Goal: Transaction & Acquisition: Book appointment/travel/reservation

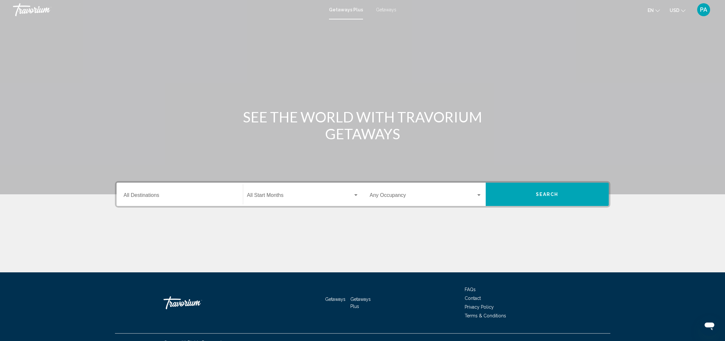
click at [138, 196] on input "Destination All Destinations" at bounding box center [180, 197] width 112 height 6
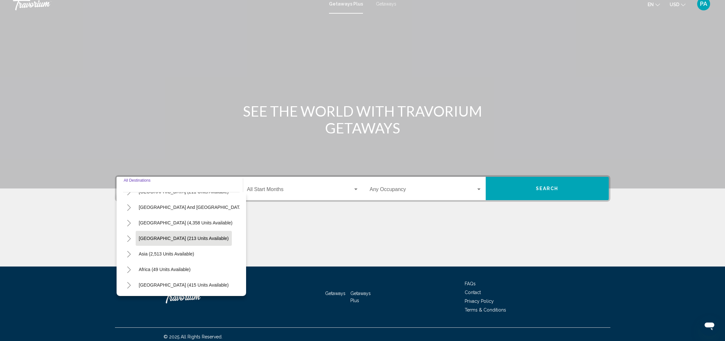
scroll to position [11, 0]
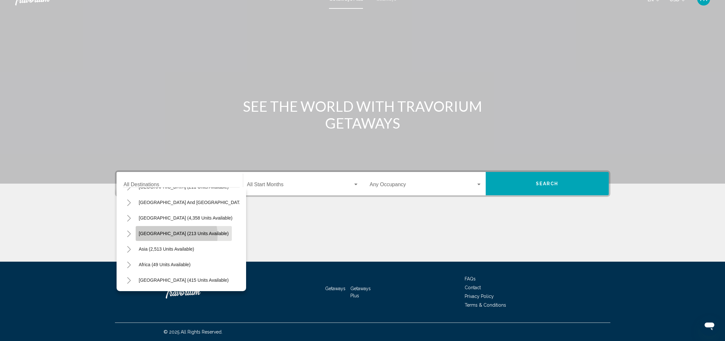
click at [171, 235] on span "[GEOGRAPHIC_DATA] (213 units available)" at bounding box center [184, 233] width 90 height 5
type input "**********"
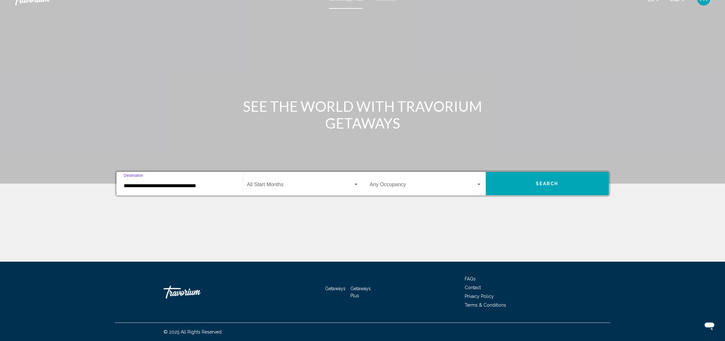
click at [353, 184] on div "Search widget" at bounding box center [356, 184] width 6 height 5
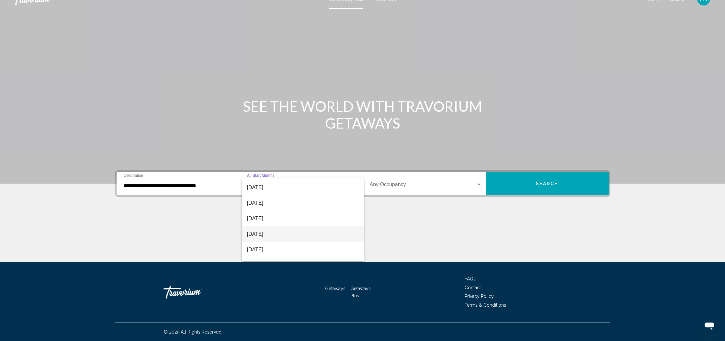
click at [331, 235] on span "[DATE]" at bounding box center [303, 234] width 112 height 16
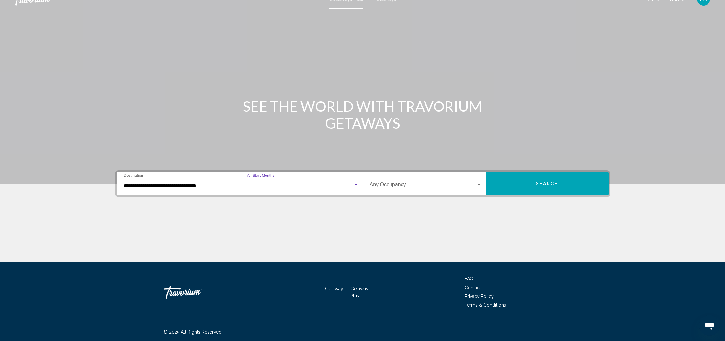
scroll to position [106, 0]
click at [548, 186] on button "Search" at bounding box center [547, 183] width 123 height 23
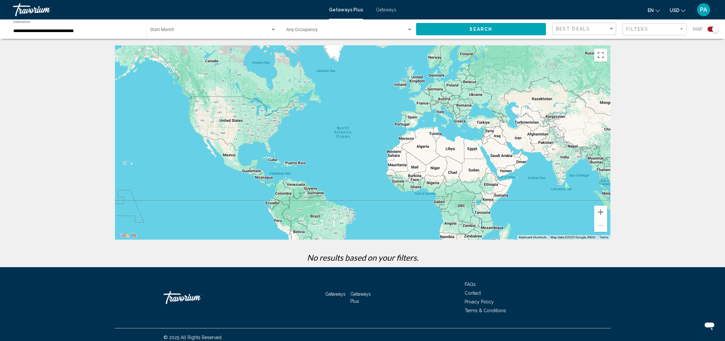
click at [388, 11] on span "Getaways" at bounding box center [386, 9] width 20 height 5
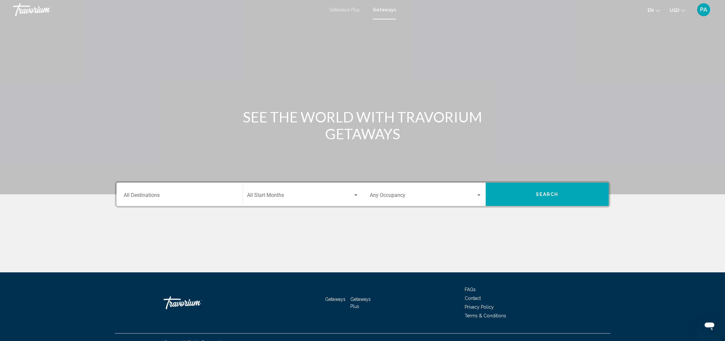
click at [145, 190] on div "Destination All Destinations" at bounding box center [180, 194] width 112 height 20
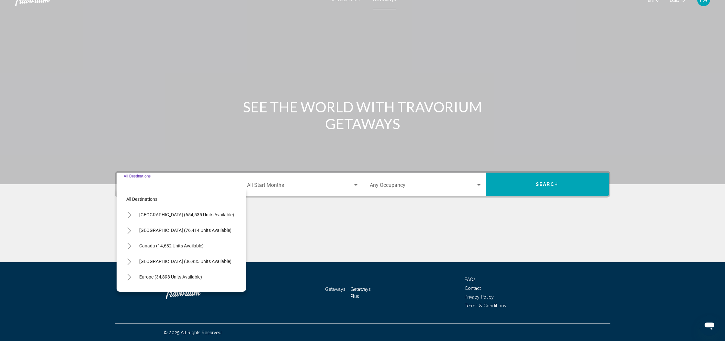
scroll to position [11, 0]
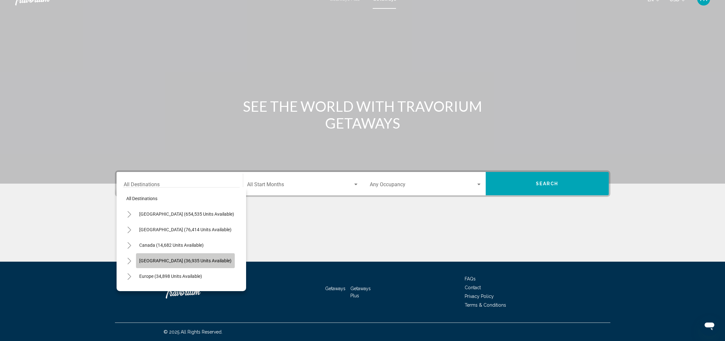
click at [209, 262] on span "[GEOGRAPHIC_DATA] (36,935 units available)" at bounding box center [185, 260] width 92 height 5
type input "**********"
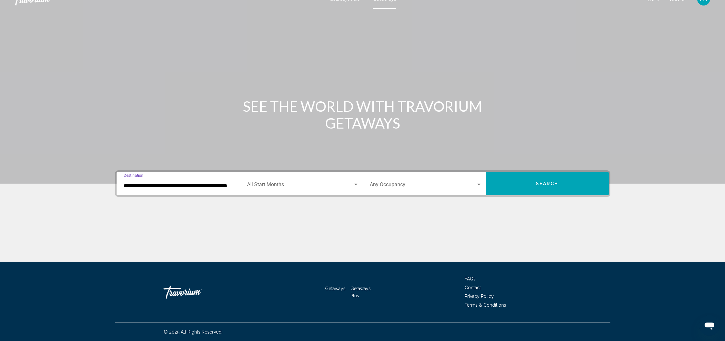
click at [352, 185] on span "Search widget" at bounding box center [300, 186] width 106 height 6
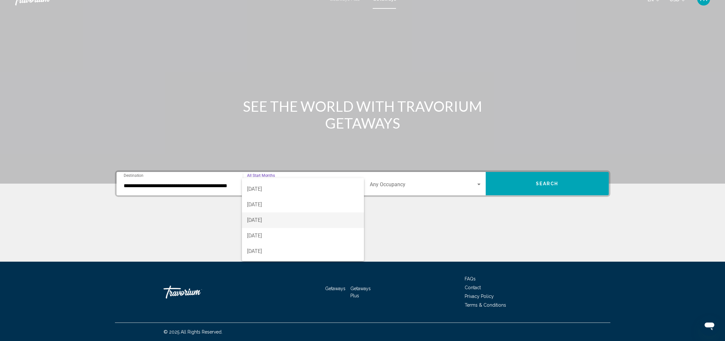
scroll to position [110, 0]
click at [266, 230] on span "[DATE]" at bounding box center [303, 231] width 112 height 16
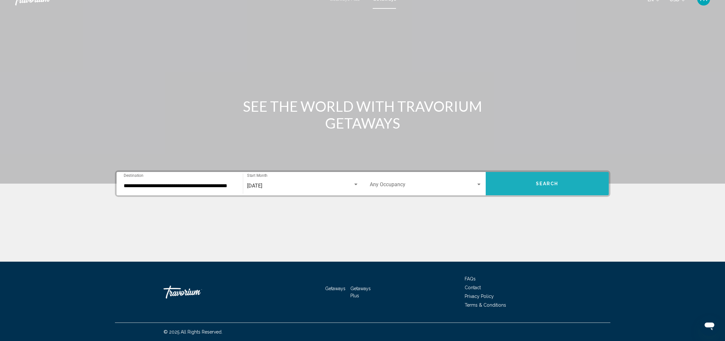
click at [532, 177] on button "Search" at bounding box center [547, 183] width 123 height 23
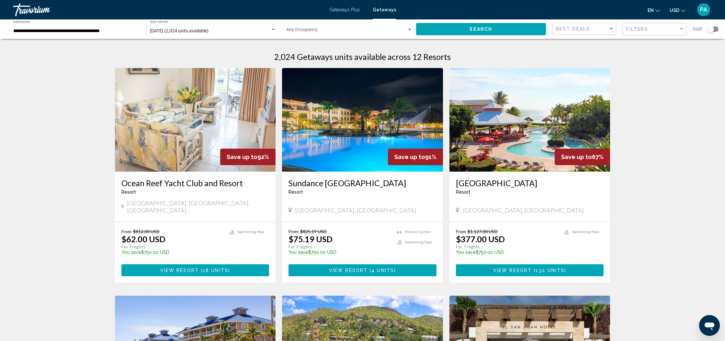
click at [710, 28] on div "Search widget" at bounding box center [710, 29] width 6 height 6
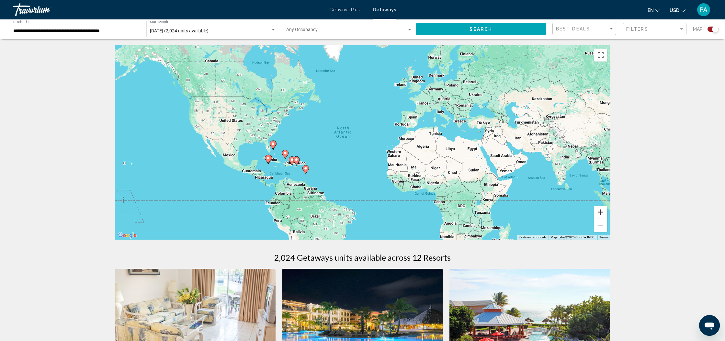
click at [600, 211] on button "Zoom in" at bounding box center [600, 212] width 13 height 13
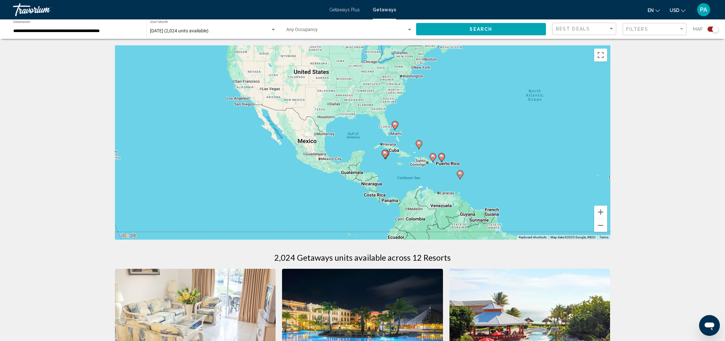
drag, startPoint x: 251, startPoint y: 185, endPoint x: 463, endPoint y: 157, distance: 214.4
click at [463, 157] on div "To activate drag with keyboard, press Alt + Enter. Once in keyboard drag state,…" at bounding box center [362, 142] width 495 height 194
click at [601, 211] on button "Zoom in" at bounding box center [600, 212] width 13 height 13
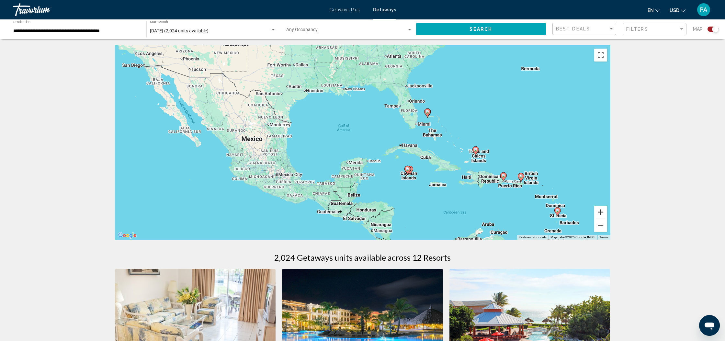
click at [601, 211] on button "Zoom in" at bounding box center [600, 212] width 13 height 13
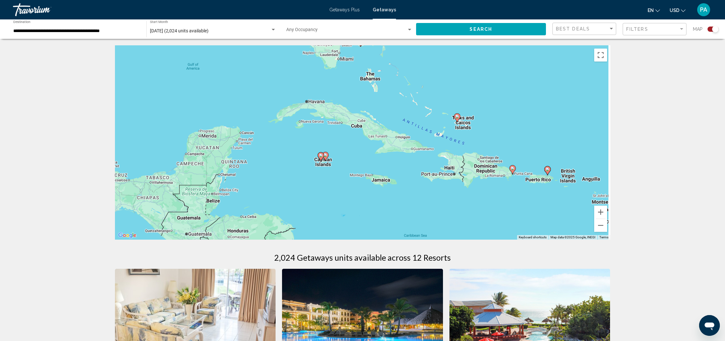
drag, startPoint x: 534, startPoint y: 208, endPoint x: 376, endPoint y: 157, distance: 165.7
click at [377, 157] on div "To activate drag with keyboard, press Alt + Enter. Once in keyboard drag state,…" at bounding box center [362, 142] width 495 height 194
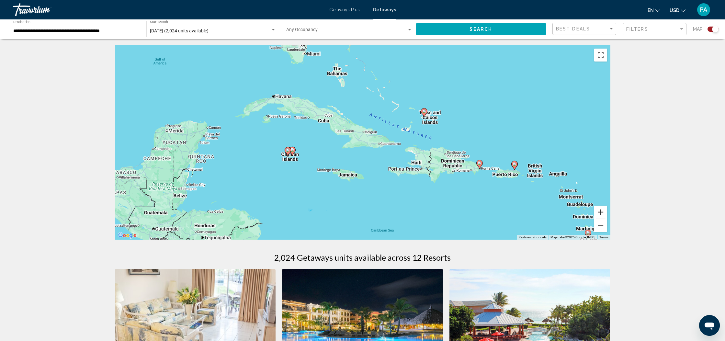
click at [602, 214] on button "Zoom in" at bounding box center [600, 212] width 13 height 13
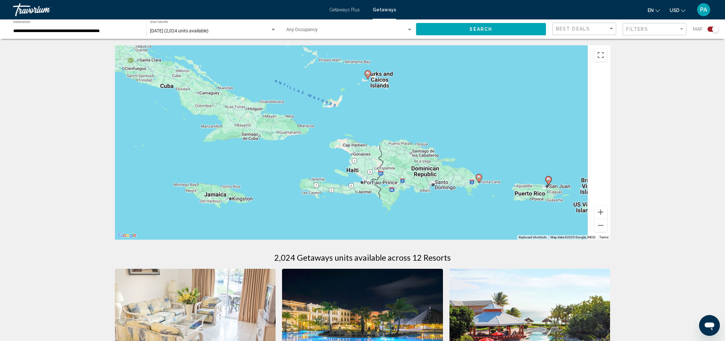
drag, startPoint x: 567, startPoint y: 209, endPoint x: 453, endPoint y: 198, distance: 114.9
click at [453, 198] on div "To activate drag with keyboard, press Alt + Enter. Once in keyboard drag state,…" at bounding box center [362, 142] width 495 height 194
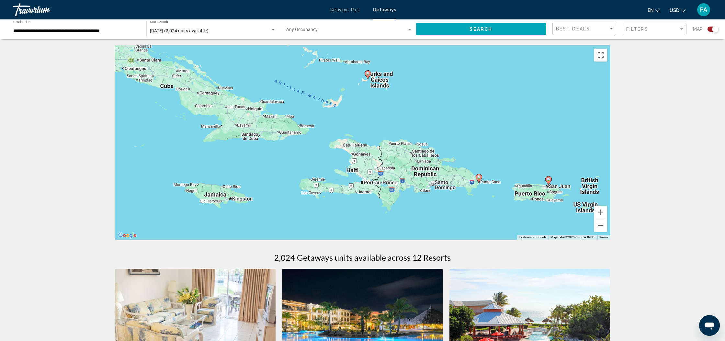
click at [480, 180] on icon "Main content" at bounding box center [479, 178] width 6 height 8
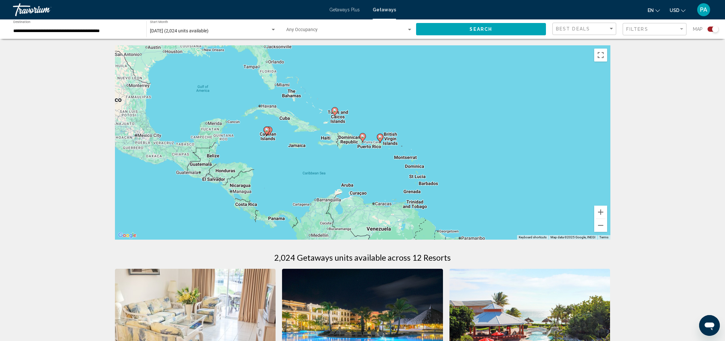
click at [363, 138] on image "Main content" at bounding box center [363, 136] width 4 height 4
type input "**********"
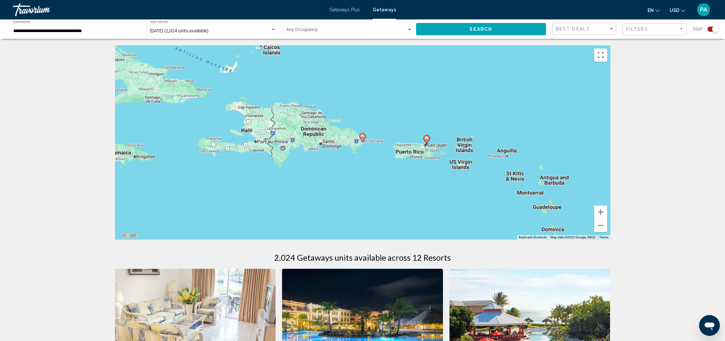
click at [363, 138] on image "Main content" at bounding box center [363, 136] width 4 height 4
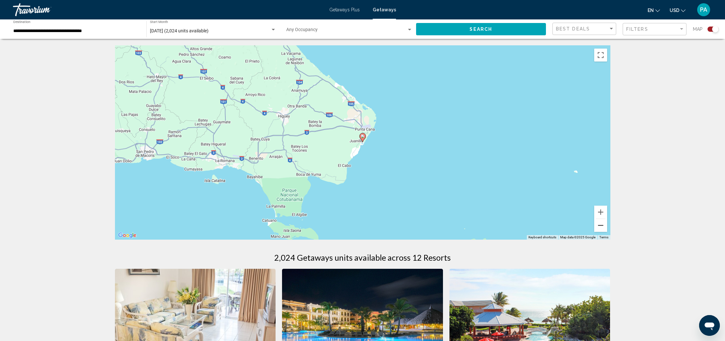
click at [602, 228] on button "Zoom out" at bounding box center [600, 225] width 13 height 13
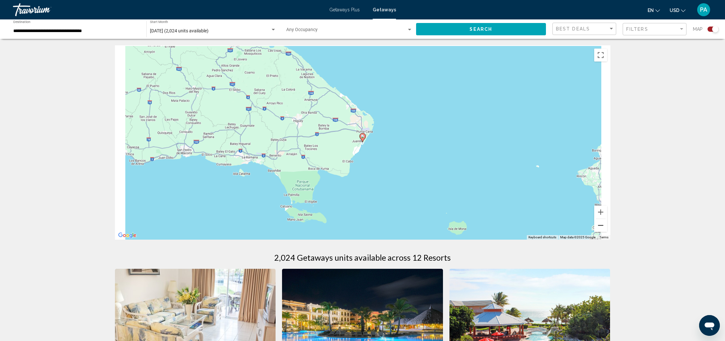
click at [602, 228] on button "Zoom out" at bounding box center [600, 225] width 13 height 13
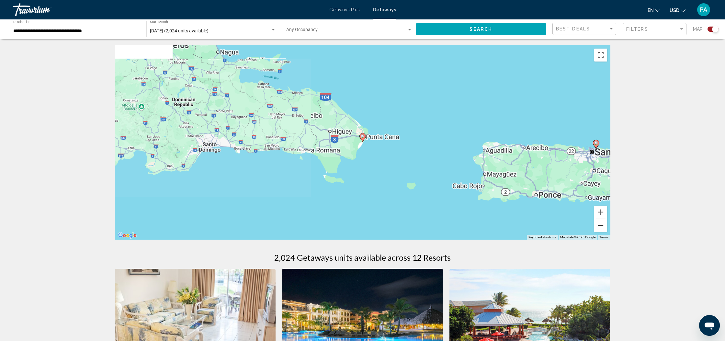
click at [602, 228] on button "Zoom out" at bounding box center [600, 225] width 13 height 13
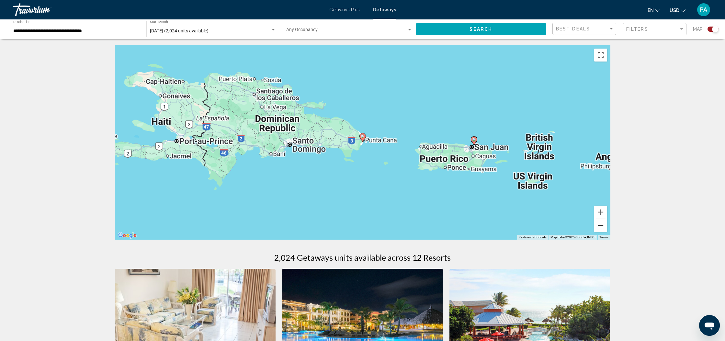
click at [602, 228] on button "Zoom out" at bounding box center [600, 225] width 13 height 13
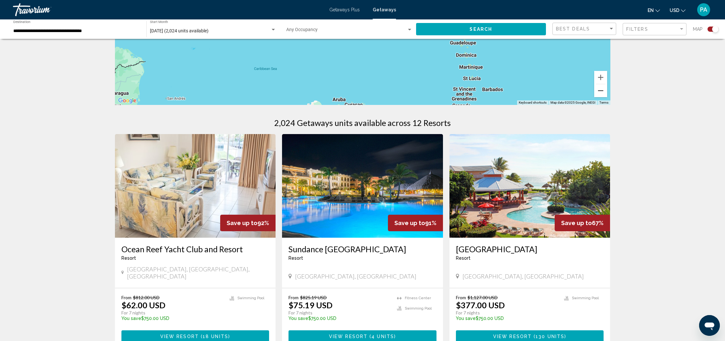
scroll to position [133, 0]
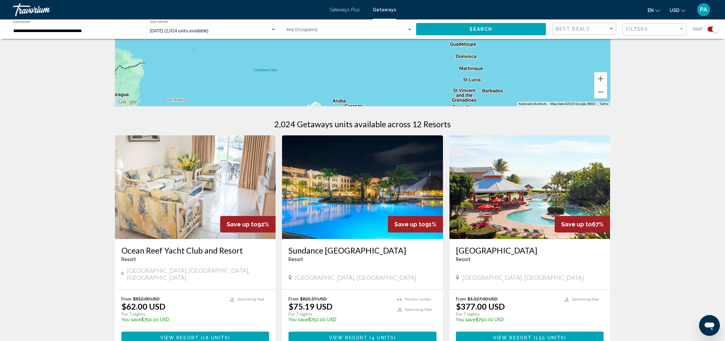
click at [394, 175] on img "Main content" at bounding box center [362, 187] width 161 height 104
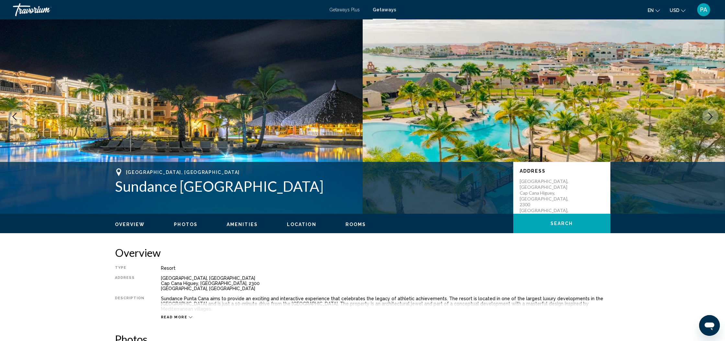
click at [715, 118] on button "Next image" at bounding box center [710, 116] width 16 height 16
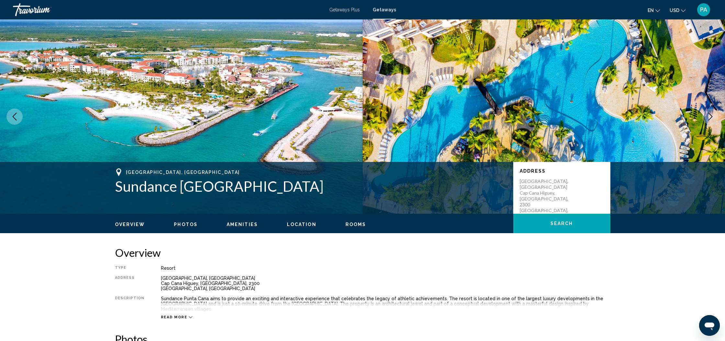
click at [713, 118] on icon "Next image" at bounding box center [710, 117] width 8 height 8
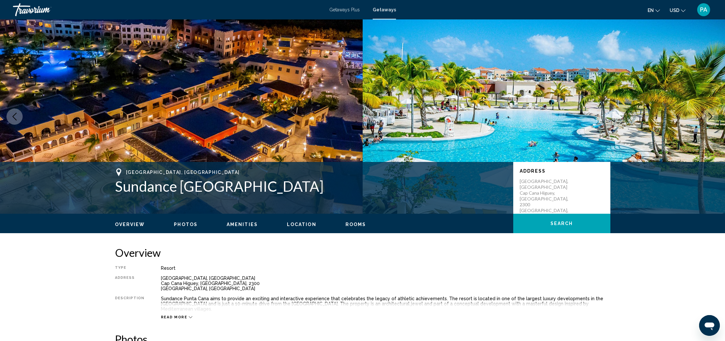
click at [713, 118] on icon "Next image" at bounding box center [710, 117] width 8 height 8
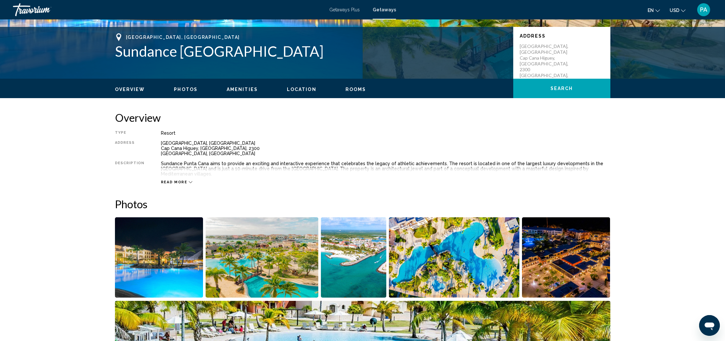
scroll to position [136, 0]
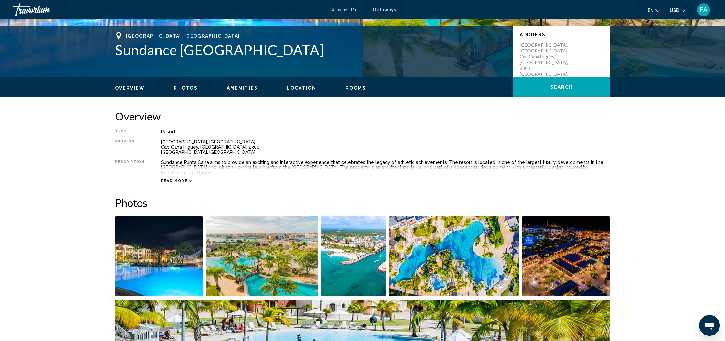
click at [185, 179] on div "Read more" at bounding box center [177, 181] width 32 height 4
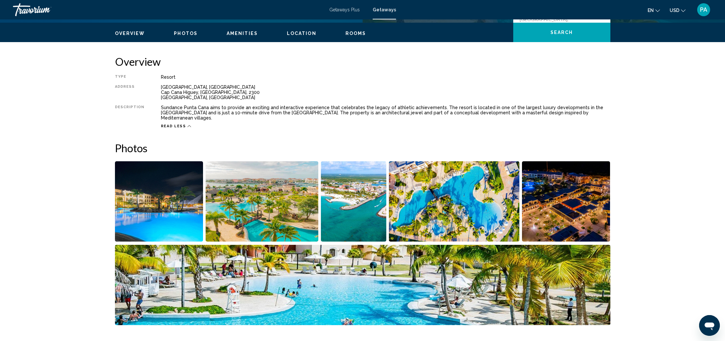
scroll to position [192, 0]
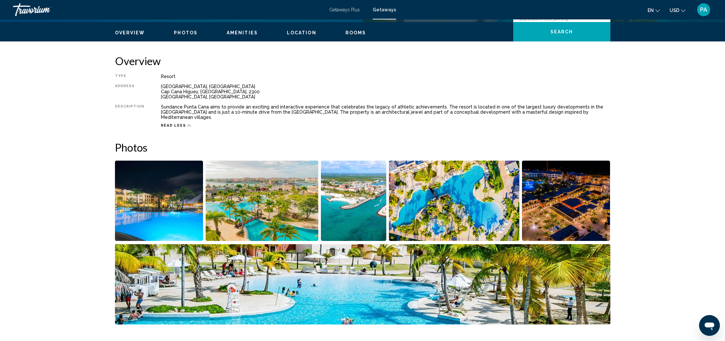
click at [241, 202] on img "Open full-screen image slider" at bounding box center [262, 201] width 113 height 80
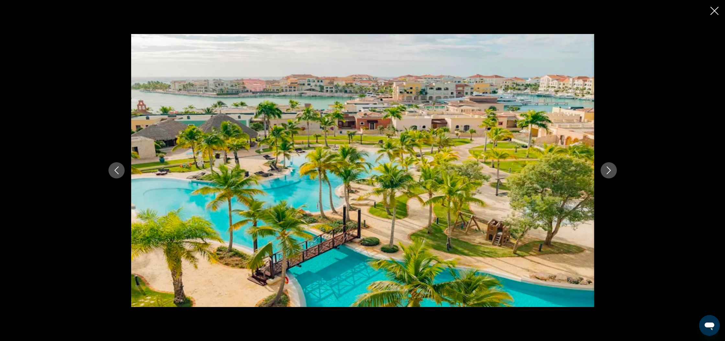
click at [607, 172] on icon "Next image" at bounding box center [609, 170] width 8 height 8
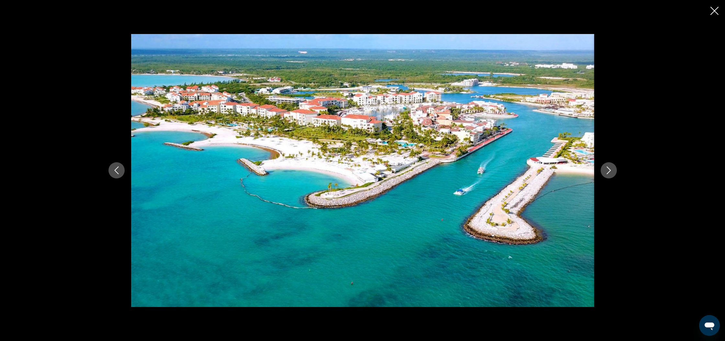
click at [607, 172] on icon "Next image" at bounding box center [609, 170] width 8 height 8
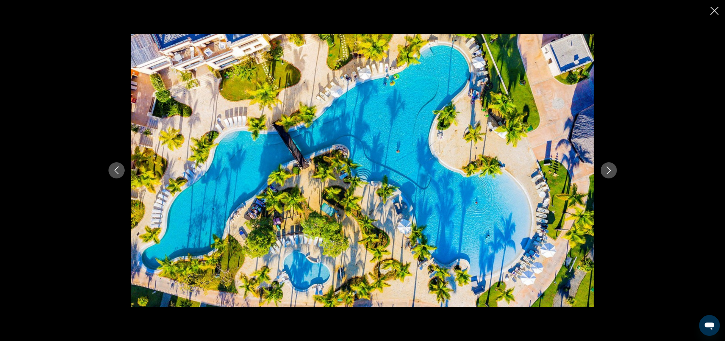
click at [607, 172] on icon "Next image" at bounding box center [609, 170] width 8 height 8
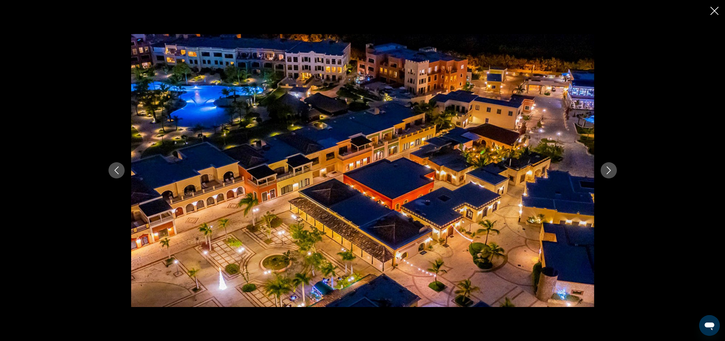
click at [607, 172] on icon "Next image" at bounding box center [609, 170] width 8 height 8
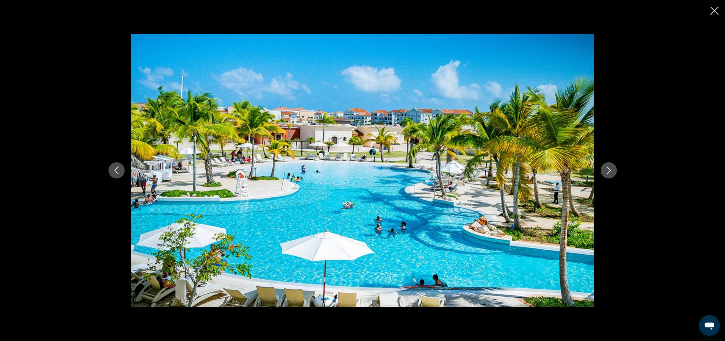
click at [607, 172] on icon "Next image" at bounding box center [609, 170] width 8 height 8
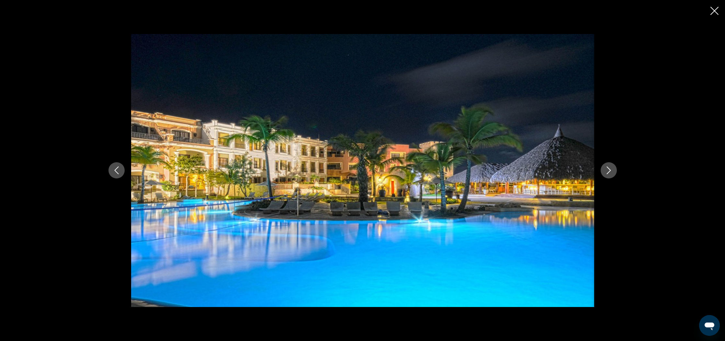
click at [607, 172] on icon "Next image" at bounding box center [609, 170] width 8 height 8
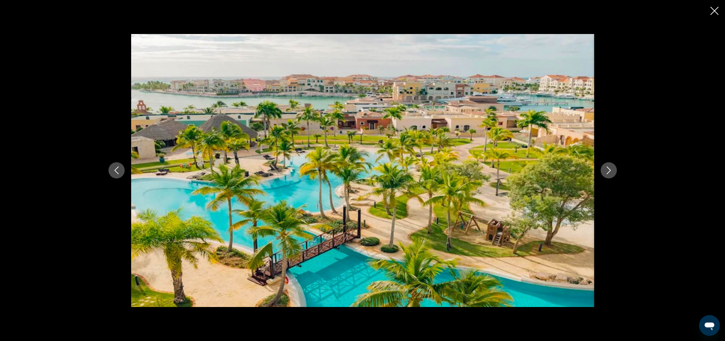
click at [714, 9] on icon "Close slideshow" at bounding box center [714, 11] width 8 height 8
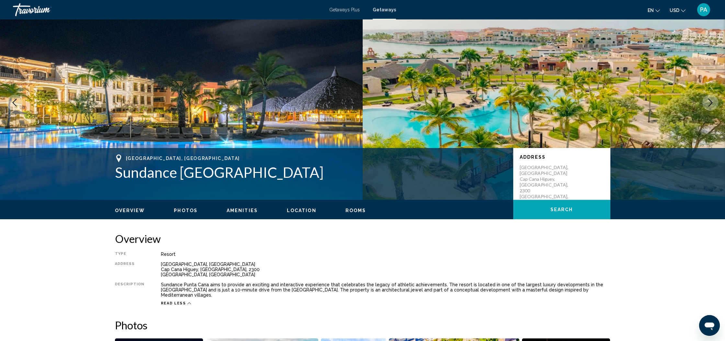
scroll to position [0, 0]
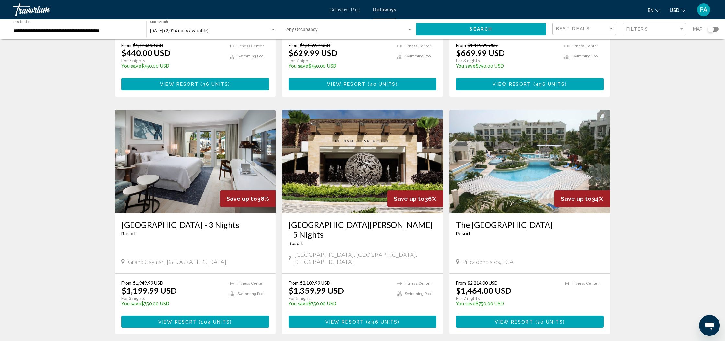
scroll to position [420, 0]
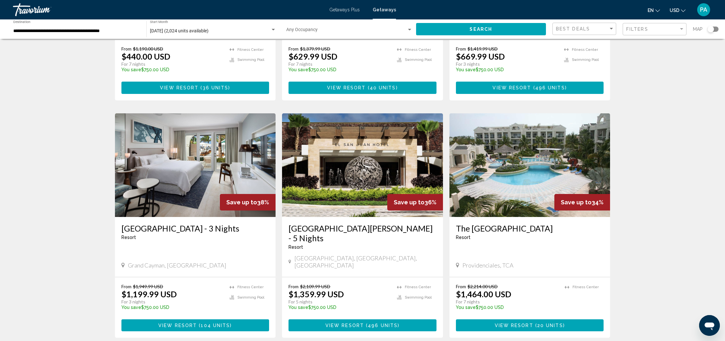
click at [184, 148] on img "Main content" at bounding box center [195, 165] width 161 height 104
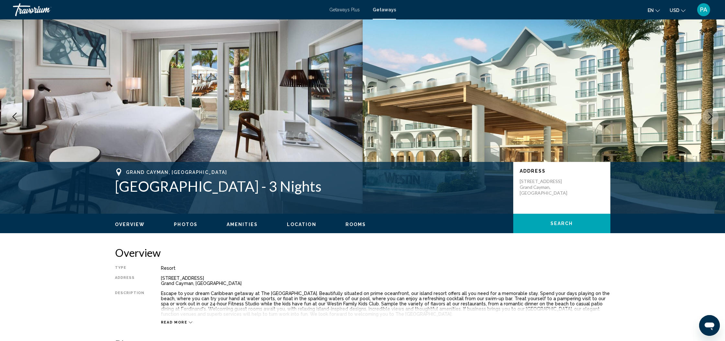
click at [706, 118] on button "Next image" at bounding box center [710, 116] width 16 height 16
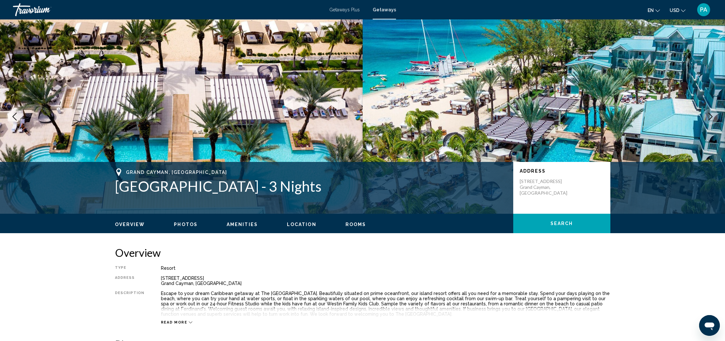
click at [710, 118] on icon "Next image" at bounding box center [710, 117] width 8 height 8
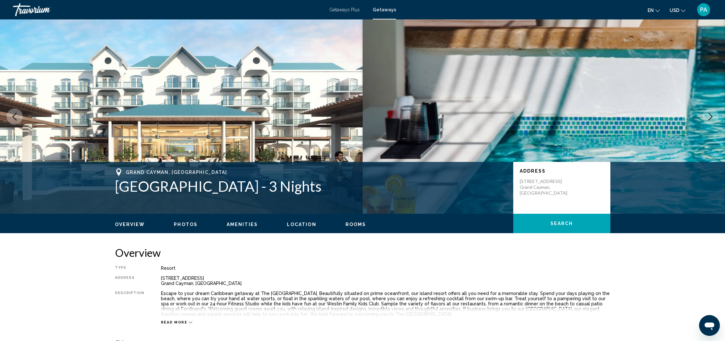
click at [710, 118] on icon "Next image" at bounding box center [710, 117] width 8 height 8
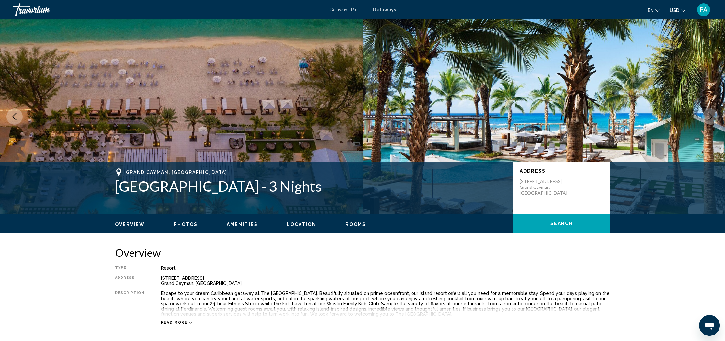
click at [710, 118] on icon "Next image" at bounding box center [710, 117] width 8 height 8
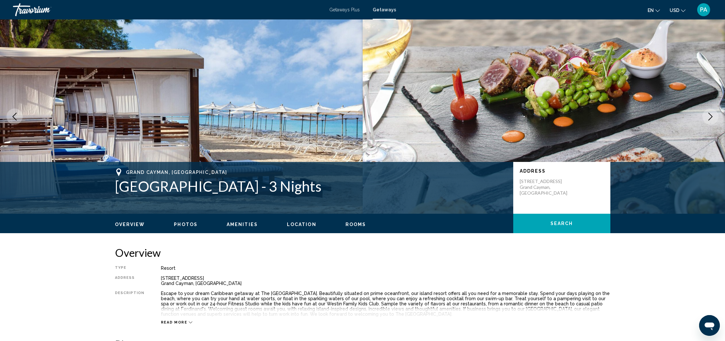
click at [710, 118] on icon "Next image" at bounding box center [710, 117] width 8 height 8
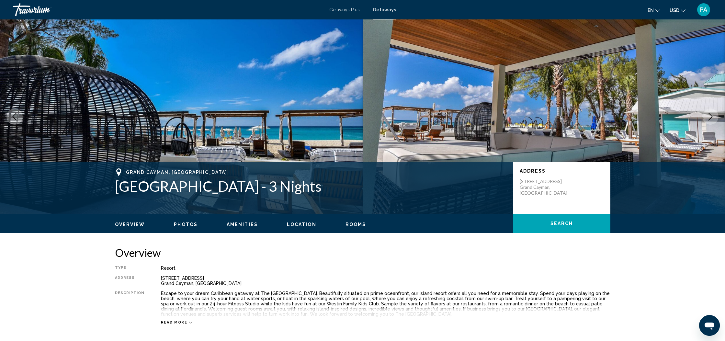
click at [710, 118] on icon "Next image" at bounding box center [710, 117] width 8 height 8
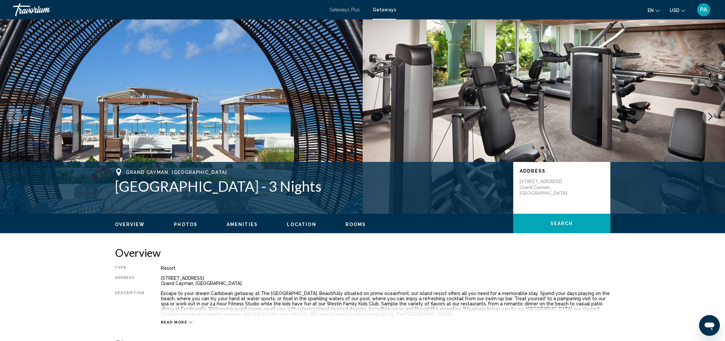
click at [710, 118] on icon "Next image" at bounding box center [710, 117] width 8 height 8
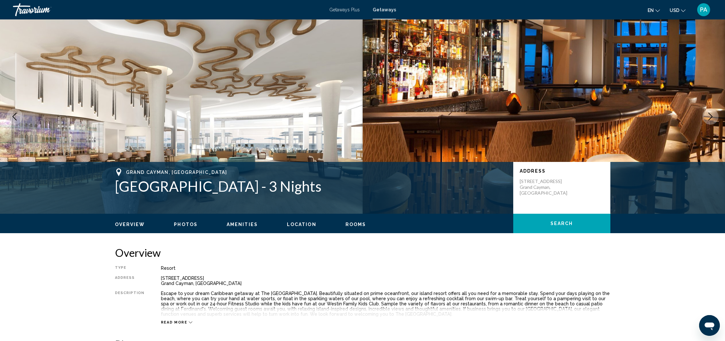
click at [710, 118] on icon "Next image" at bounding box center [710, 117] width 8 height 8
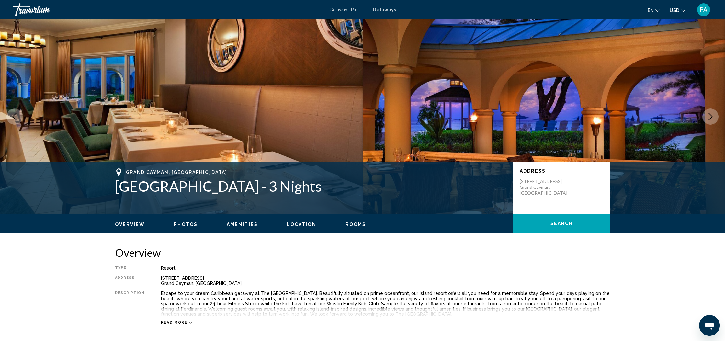
click at [710, 118] on icon "Next image" at bounding box center [710, 117] width 8 height 8
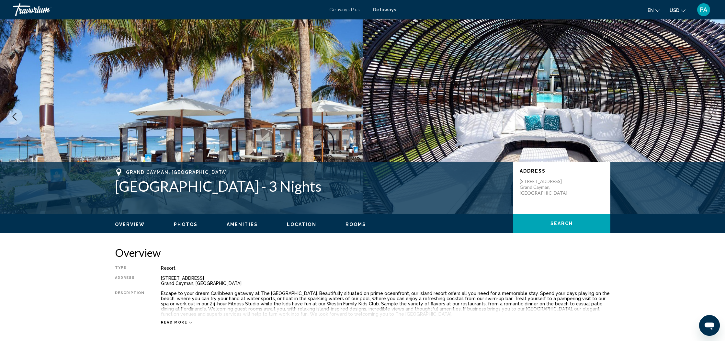
click at [710, 118] on icon "Next image" at bounding box center [710, 117] width 8 height 8
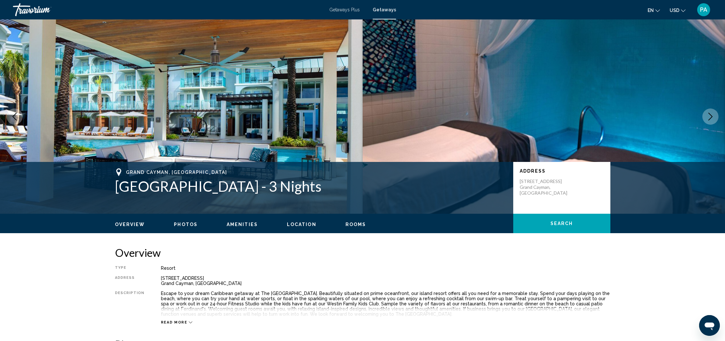
click at [711, 117] on icon "Next image" at bounding box center [710, 117] width 8 height 8
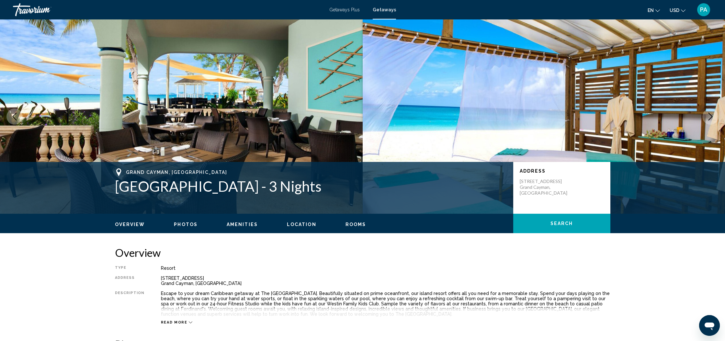
click at [711, 117] on icon "Next image" at bounding box center [710, 117] width 8 height 8
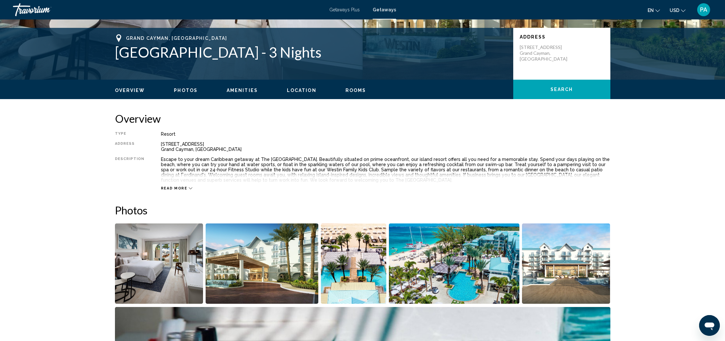
scroll to position [148, 0]
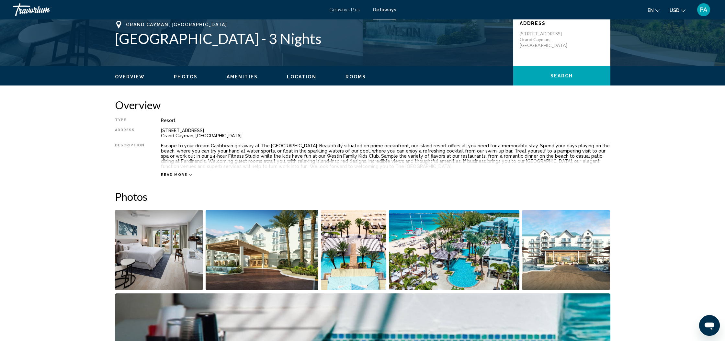
click at [189, 175] on icon "Main content" at bounding box center [191, 175] width 4 height 4
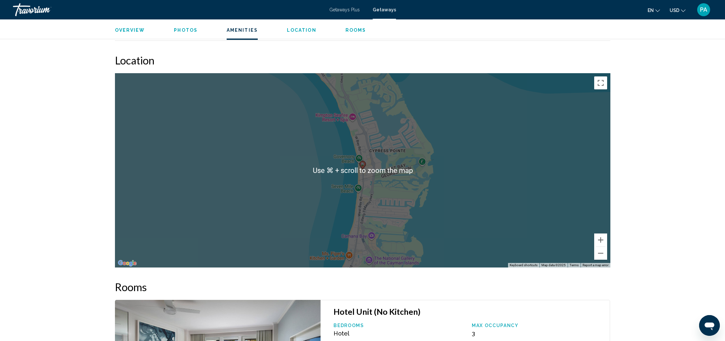
scroll to position [674, 0]
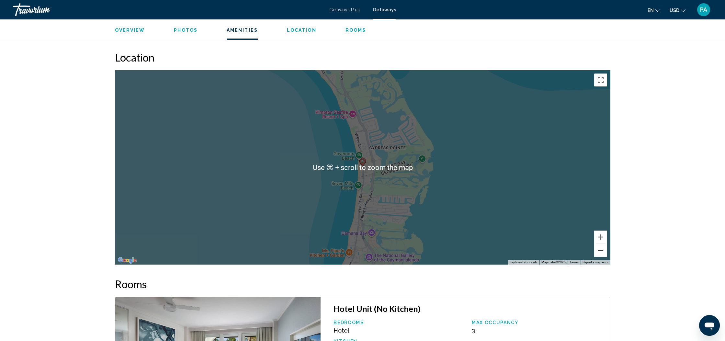
click at [602, 250] on button "Zoom out" at bounding box center [600, 250] width 13 height 13
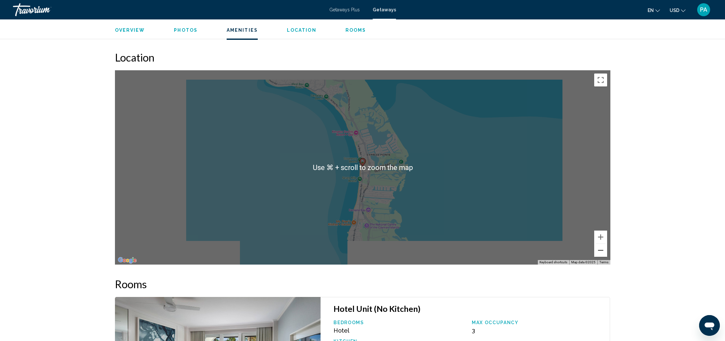
click at [602, 250] on button "Zoom out" at bounding box center [600, 250] width 13 height 13
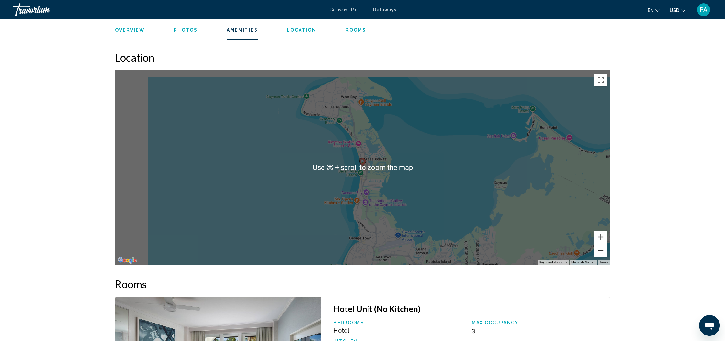
click at [602, 250] on button "Zoom out" at bounding box center [600, 250] width 13 height 13
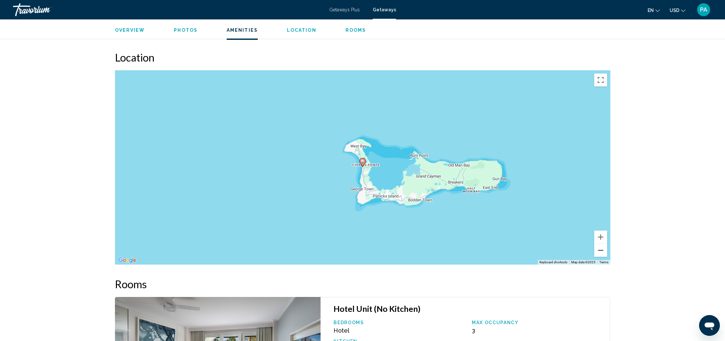
click at [602, 250] on button "Zoom out" at bounding box center [600, 250] width 13 height 13
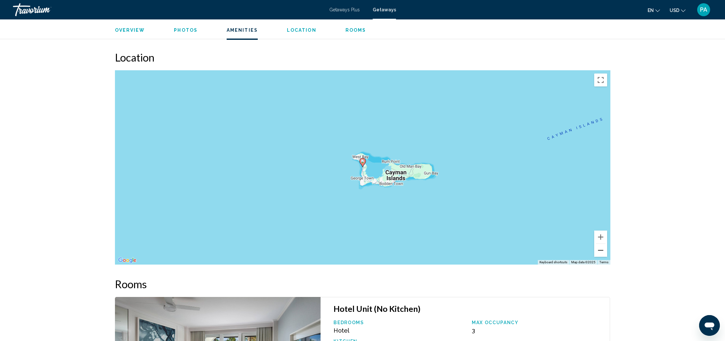
click at [602, 250] on button "Zoom out" at bounding box center [600, 250] width 13 height 13
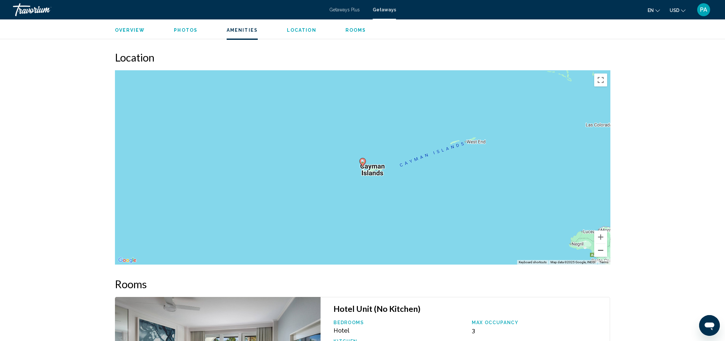
click at [602, 250] on button "Zoom out" at bounding box center [600, 250] width 13 height 13
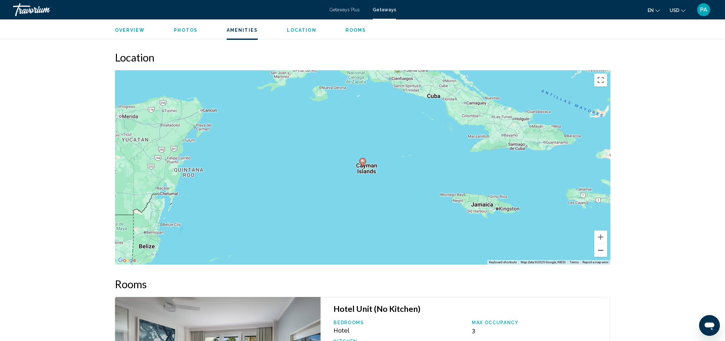
click at [602, 250] on button "Zoom out" at bounding box center [600, 250] width 13 height 13
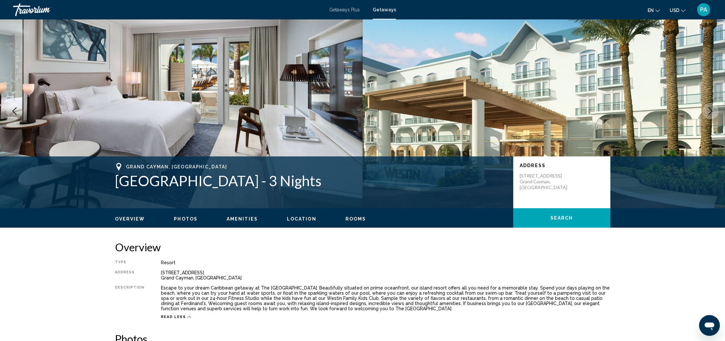
scroll to position [0, 0]
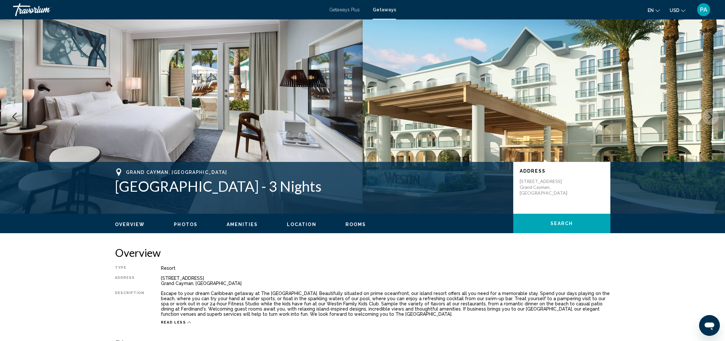
click at [717, 116] on button "Next image" at bounding box center [710, 116] width 16 height 16
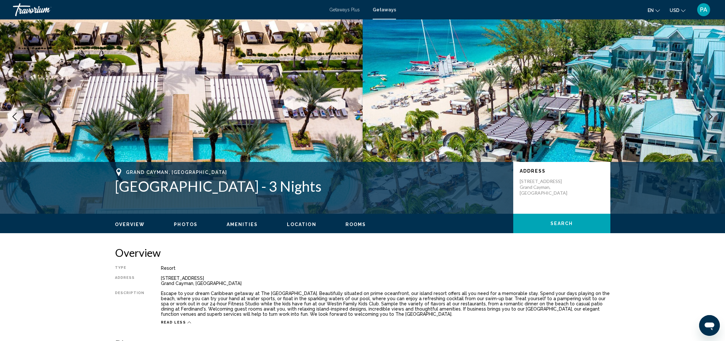
click at [716, 116] on button "Next image" at bounding box center [710, 116] width 16 height 16
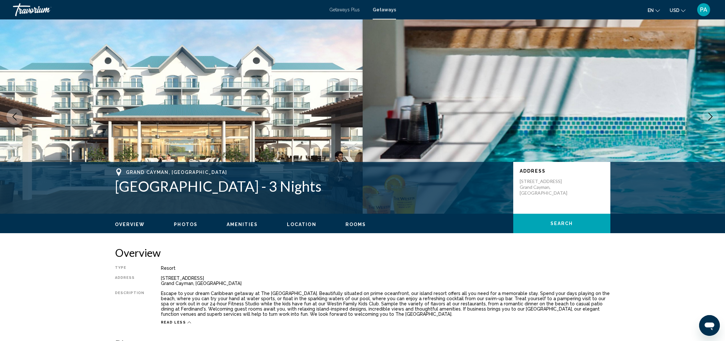
click at [716, 116] on button "Next image" at bounding box center [710, 116] width 16 height 16
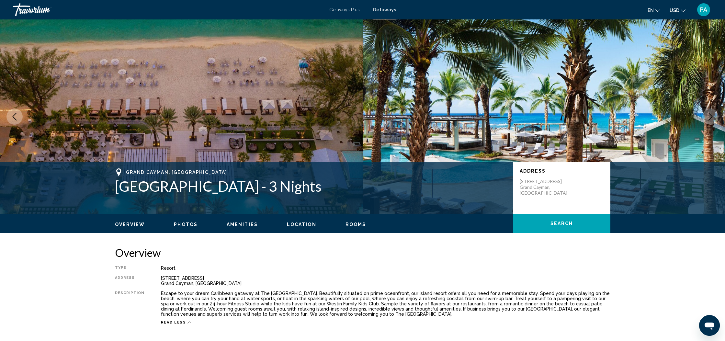
click at [716, 116] on button "Next image" at bounding box center [710, 116] width 16 height 16
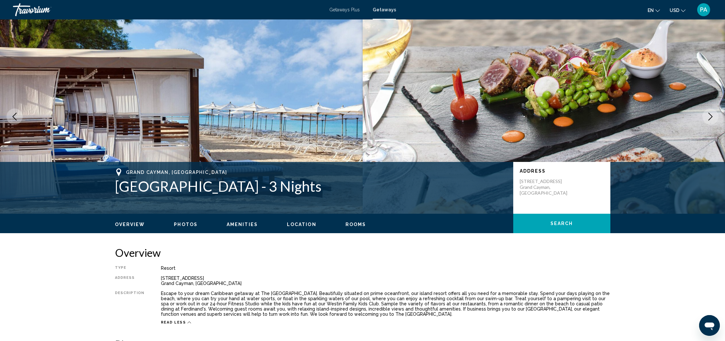
click at [716, 116] on button "Next image" at bounding box center [710, 116] width 16 height 16
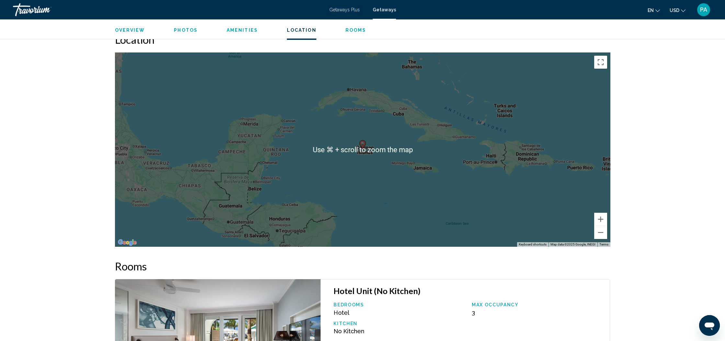
scroll to position [692, 0]
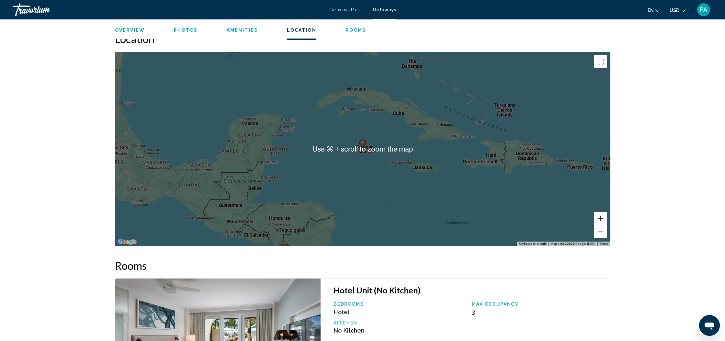
click at [600, 219] on button "Zoom in" at bounding box center [600, 218] width 13 height 13
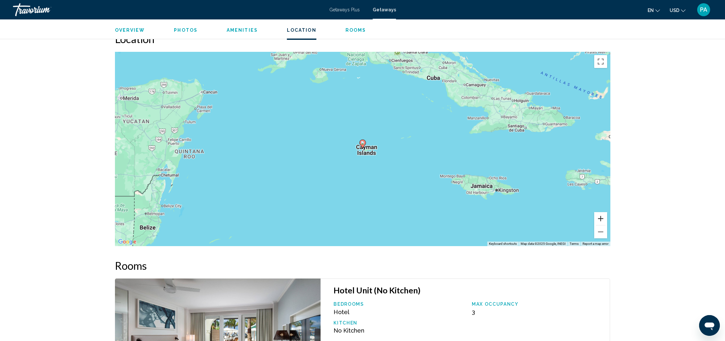
click at [600, 219] on button "Zoom in" at bounding box center [600, 218] width 13 height 13
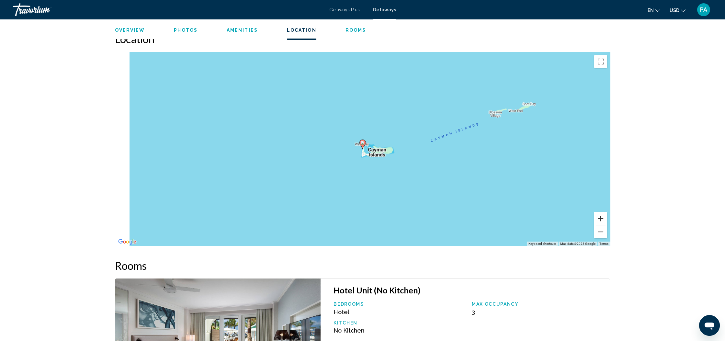
click at [600, 219] on button "Zoom in" at bounding box center [600, 218] width 13 height 13
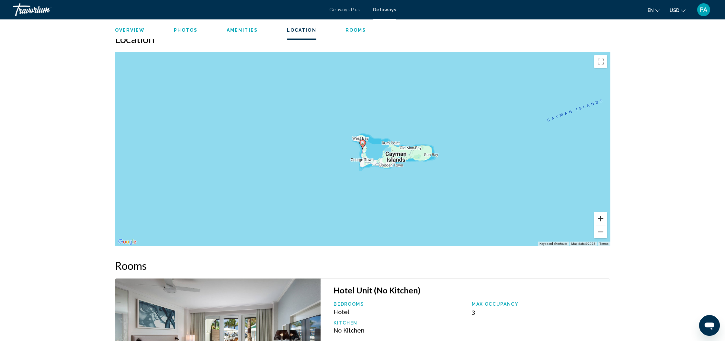
click at [600, 219] on button "Zoom in" at bounding box center [600, 218] width 13 height 13
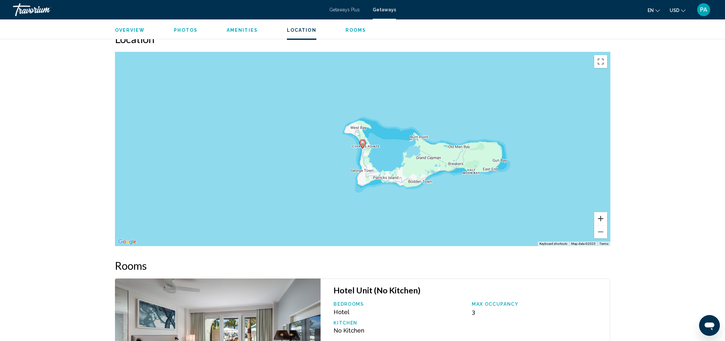
click at [600, 219] on button "Zoom in" at bounding box center [600, 218] width 13 height 13
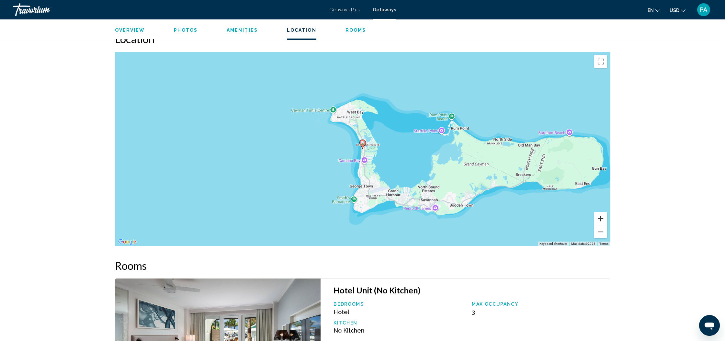
click at [600, 219] on button "Zoom in" at bounding box center [600, 218] width 13 height 13
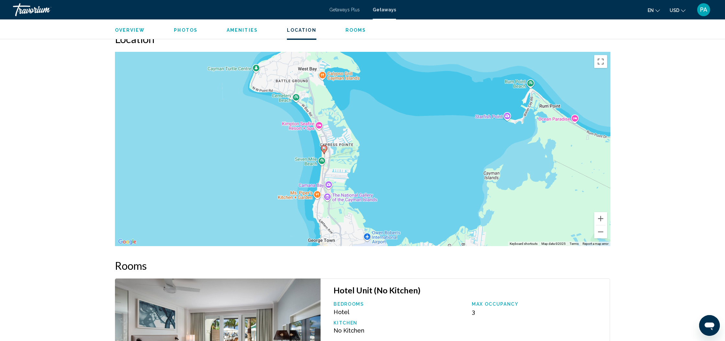
drag, startPoint x: 419, startPoint y: 146, endPoint x: 347, endPoint y: 96, distance: 87.9
click at [347, 96] on div "To activate drag with keyboard, press Alt + Enter. Once in keyboard drag state,…" at bounding box center [362, 149] width 495 height 194
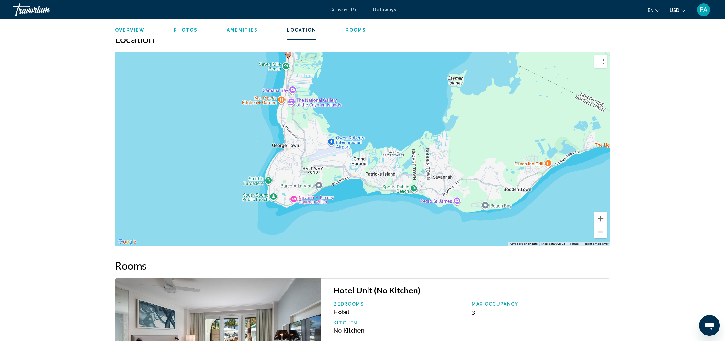
drag, startPoint x: 440, startPoint y: 195, endPoint x: 415, endPoint y: 104, distance: 93.8
click at [415, 104] on div "To activate drag with keyboard, press Alt + Enter. Once in keyboard drag state,…" at bounding box center [362, 149] width 495 height 194
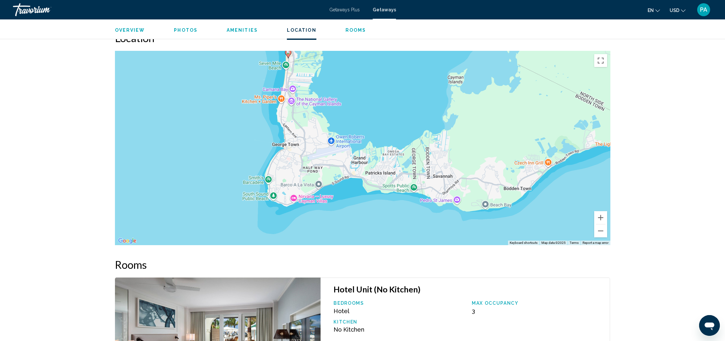
scroll to position [694, 0]
click at [600, 219] on button "Zoom in" at bounding box center [600, 216] width 13 height 13
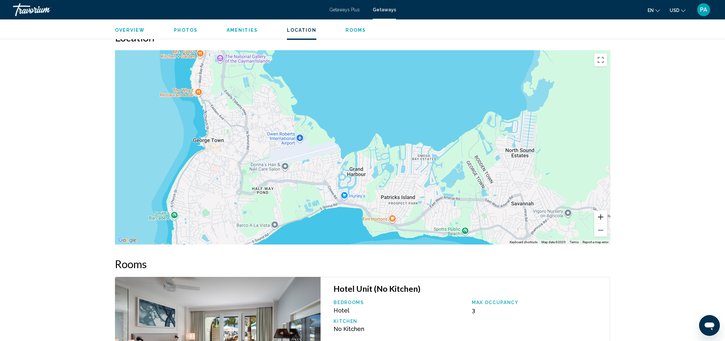
click at [600, 219] on button "Zoom in" at bounding box center [600, 216] width 13 height 13
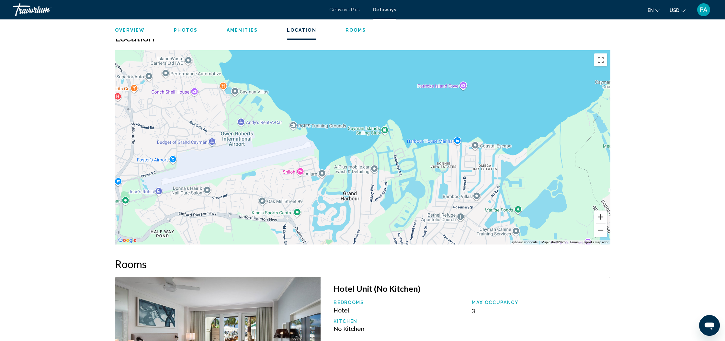
click at [600, 219] on button "Zoom in" at bounding box center [600, 216] width 13 height 13
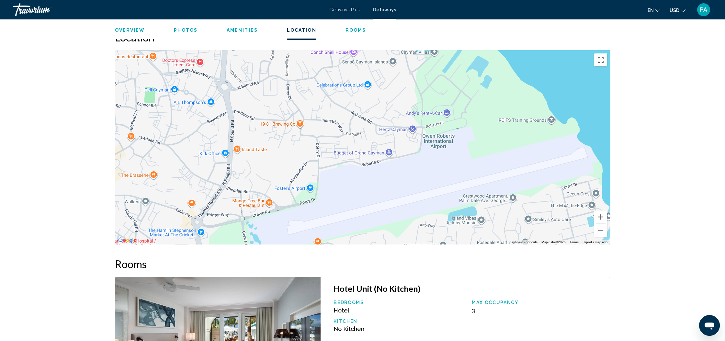
drag, startPoint x: 208, startPoint y: 174, endPoint x: 533, endPoint y: 185, distance: 325.6
click at [533, 186] on div "Main content" at bounding box center [362, 147] width 495 height 194
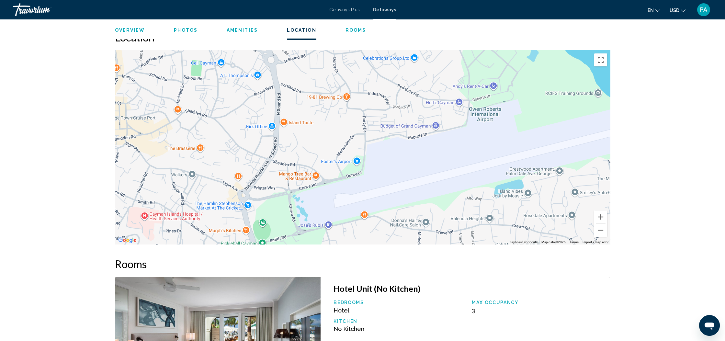
drag, startPoint x: 480, startPoint y: 174, endPoint x: 494, endPoint y: 166, distance: 16.2
click at [494, 166] on div "Main content" at bounding box center [362, 147] width 495 height 194
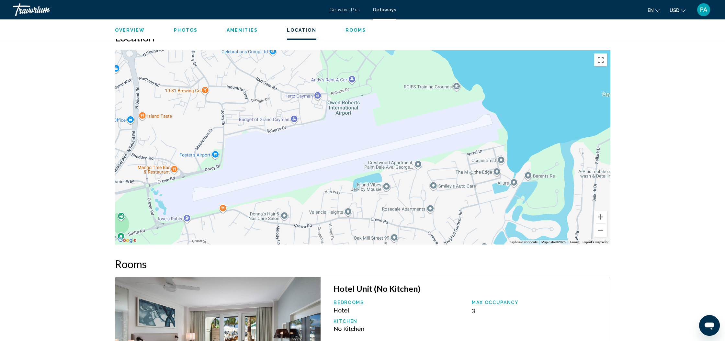
drag, startPoint x: 550, startPoint y: 170, endPoint x: 408, endPoint y: 163, distance: 142.6
click at [408, 163] on div "Main content" at bounding box center [362, 147] width 495 height 194
click at [599, 231] on button "Zoom out" at bounding box center [600, 230] width 13 height 13
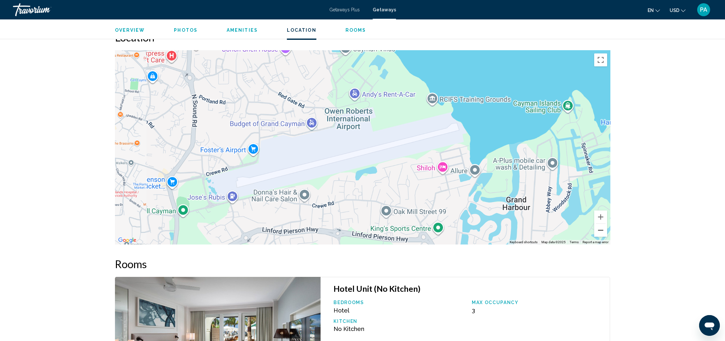
click at [599, 231] on button "Zoom out" at bounding box center [600, 230] width 13 height 13
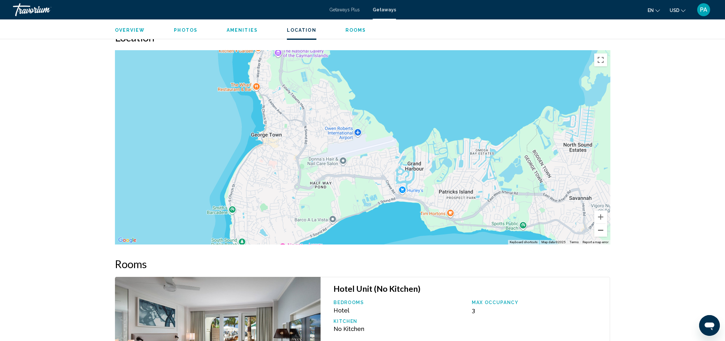
click at [599, 231] on button "Zoom out" at bounding box center [600, 230] width 13 height 13
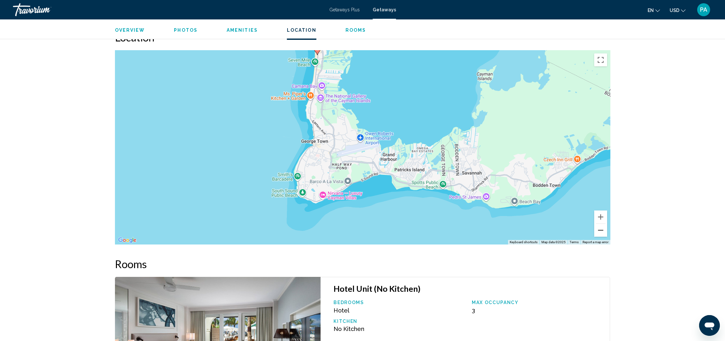
click at [599, 231] on button "Zoom out" at bounding box center [600, 230] width 13 height 13
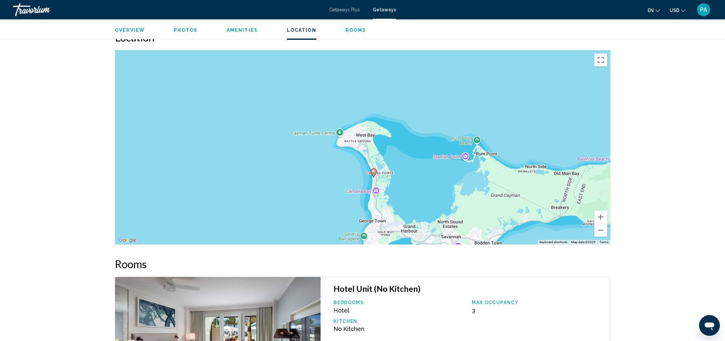
drag, startPoint x: 327, startPoint y: 106, endPoint x: 362, endPoint y: 184, distance: 85.2
click at [362, 184] on div "To activate drag with keyboard, press Alt + Enter. Once in keyboard drag state,…" at bounding box center [362, 147] width 495 height 194
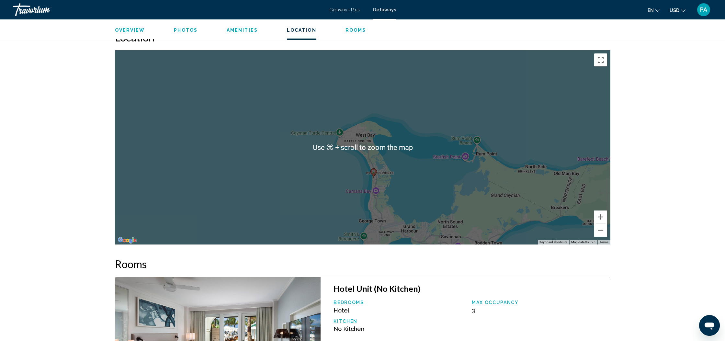
scroll to position [694, 0]
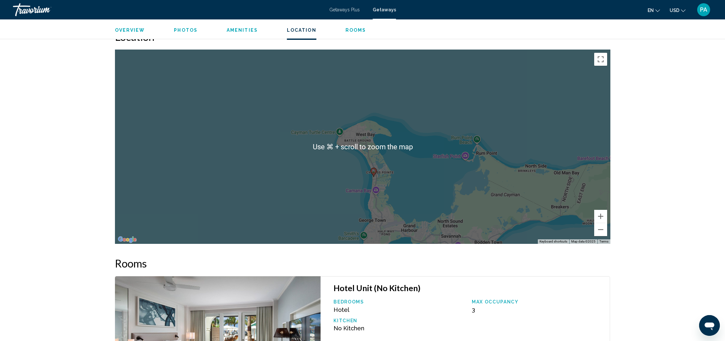
click at [385, 179] on div "To activate drag with keyboard, press Alt + Enter. Once in keyboard drag state,…" at bounding box center [362, 147] width 495 height 194
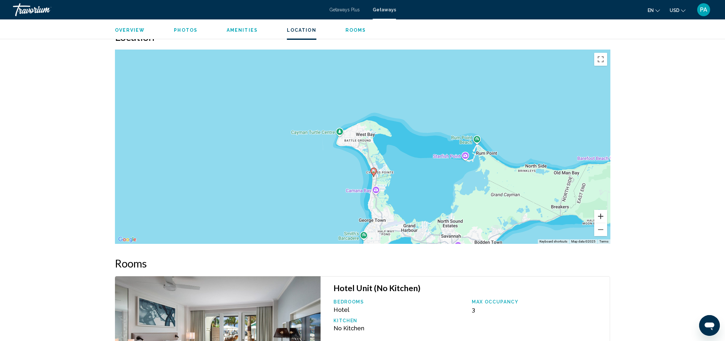
click at [598, 215] on button "Zoom in" at bounding box center [600, 216] width 13 height 13
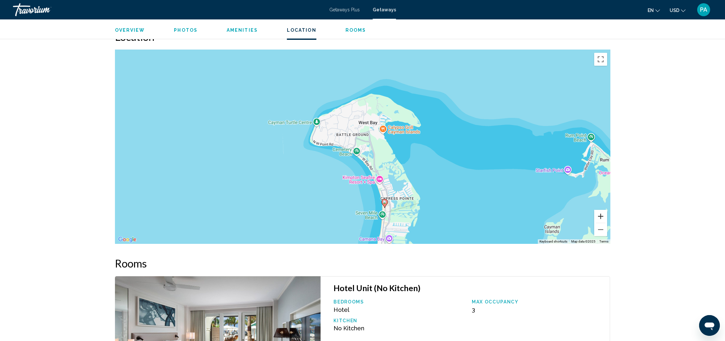
click at [598, 215] on button "Zoom in" at bounding box center [600, 216] width 13 height 13
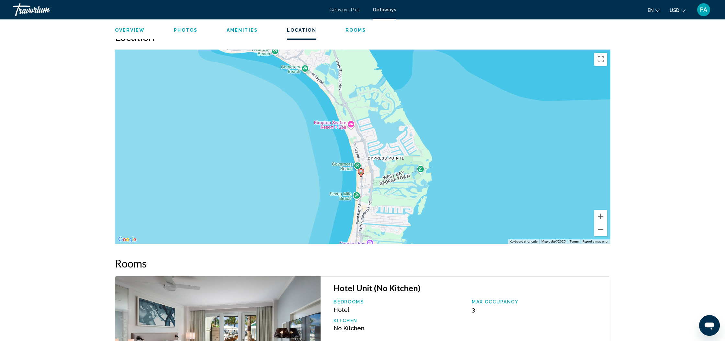
drag, startPoint x: 451, startPoint y: 156, endPoint x: 423, endPoint y: 109, distance: 54.9
click at [423, 109] on div "To activate drag with keyboard, press Alt + Enter. Once in keyboard drag state,…" at bounding box center [362, 147] width 495 height 194
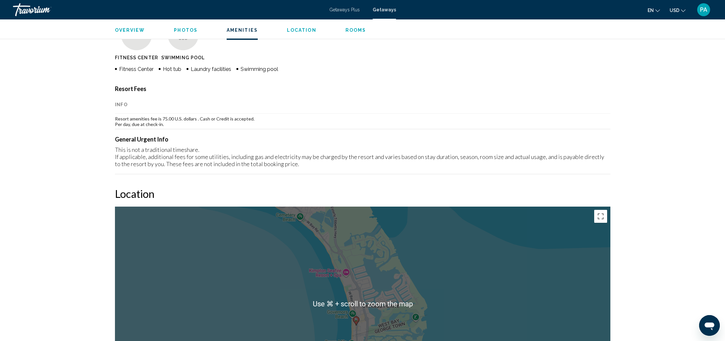
scroll to position [537, 0]
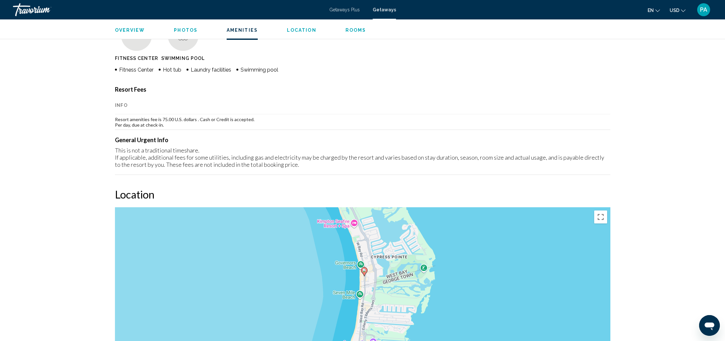
drag, startPoint x: 481, startPoint y: 209, endPoint x: 482, endPoint y: 184, distance: 25.3
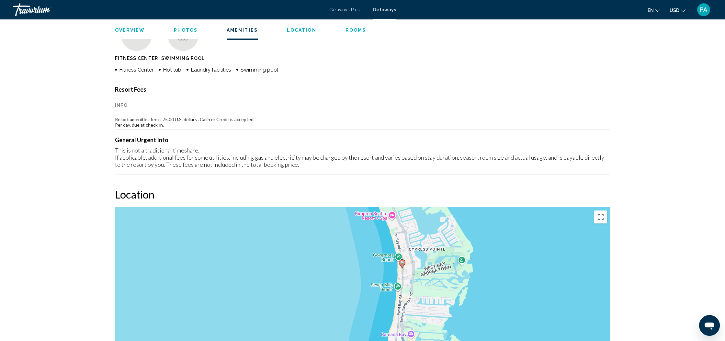
drag, startPoint x: 481, startPoint y: 298, endPoint x: 503, endPoint y: 313, distance: 26.8
click at [493, 314] on div "To activate drag with keyboard, press Alt + Enter. Once in keyboard drag state,…" at bounding box center [362, 304] width 495 height 194
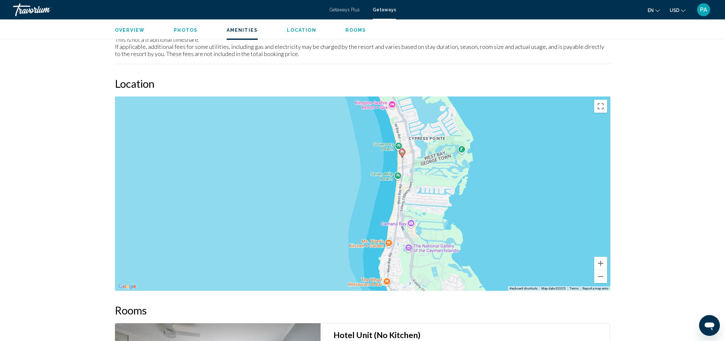
scroll to position [650, 0]
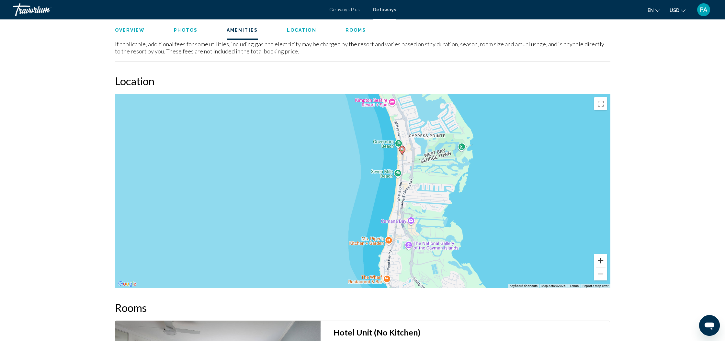
click at [601, 260] on button "Zoom in" at bounding box center [600, 260] width 13 height 13
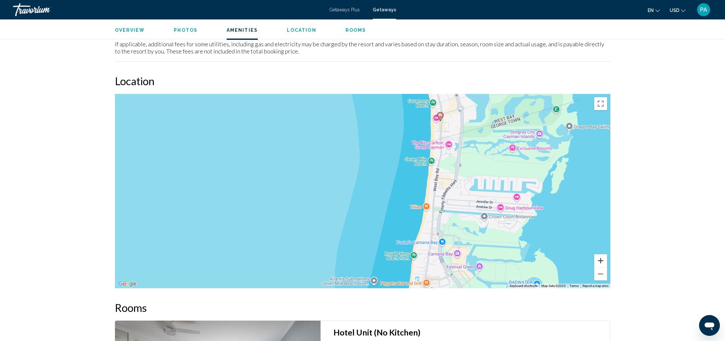
click at [601, 260] on button "Zoom in" at bounding box center [600, 260] width 13 height 13
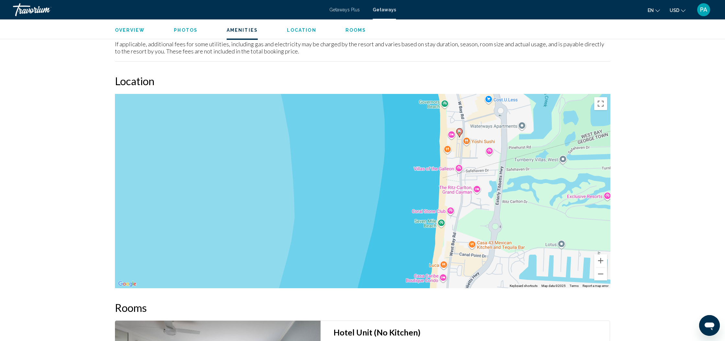
drag, startPoint x: 429, startPoint y: 158, endPoint x: 364, endPoint y: 248, distance: 110.1
click at [364, 248] on div "To activate drag with keyboard, press Alt + Enter. Once in keyboard drag state,…" at bounding box center [362, 191] width 495 height 194
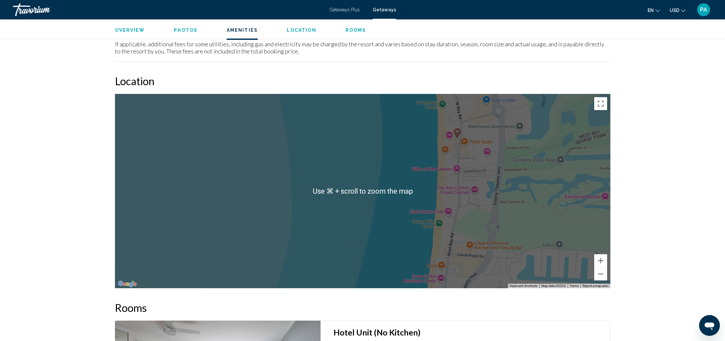
scroll to position [652, 0]
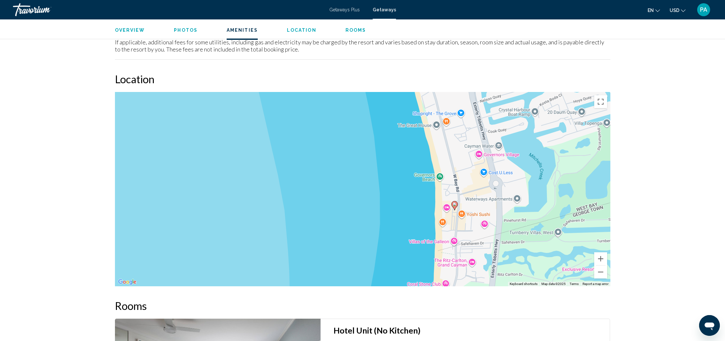
drag, startPoint x: 523, startPoint y: 195, endPoint x: 520, endPoint y: 270, distance: 75.5
click at [520, 270] on div "To activate drag with keyboard, press Alt + Enter. Once in keyboard drag state,…" at bounding box center [362, 189] width 495 height 194
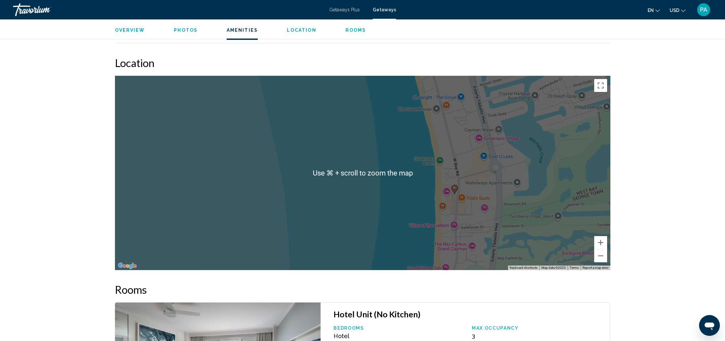
scroll to position [669, 0]
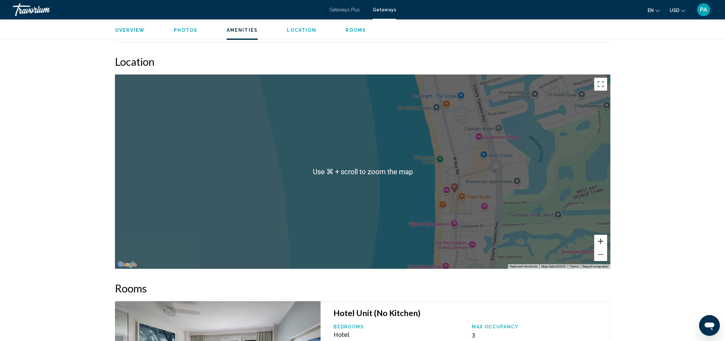
click at [602, 241] on button "Zoom in" at bounding box center [600, 241] width 13 height 13
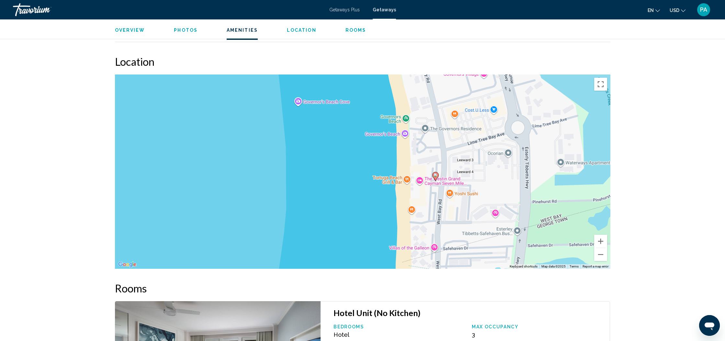
drag, startPoint x: 478, startPoint y: 203, endPoint x: 365, endPoint y: 170, distance: 117.1
click at [365, 170] on div "To activate drag with keyboard, press Alt + Enter. Once in keyboard drag state,…" at bounding box center [362, 171] width 495 height 194
click at [451, 193] on div "To activate drag with keyboard, press Alt + Enter. Once in keyboard drag state,…" at bounding box center [362, 171] width 495 height 194
click at [412, 210] on div "To activate drag with keyboard, press Alt + Enter. Once in keyboard drag state,…" at bounding box center [362, 171] width 495 height 194
click at [369, 165] on div "To activate drag with keyboard, press Alt + Enter. Once in keyboard drag state,…" at bounding box center [362, 171] width 495 height 194
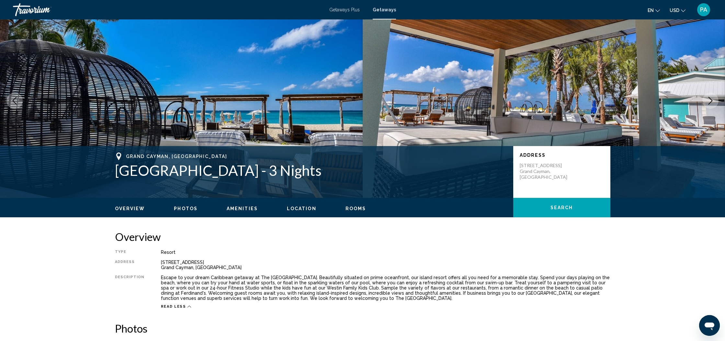
scroll to position [0, 0]
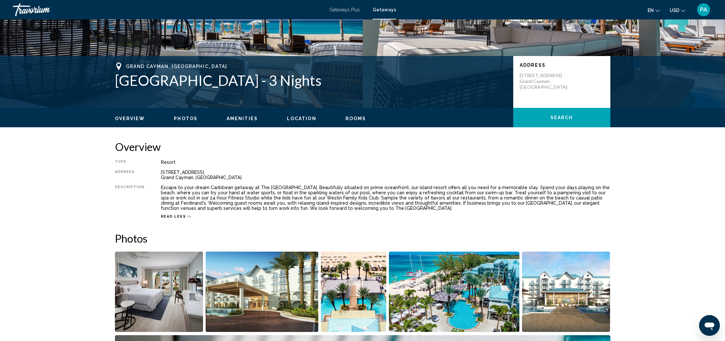
click at [237, 119] on span "Amenities" at bounding box center [242, 118] width 31 height 5
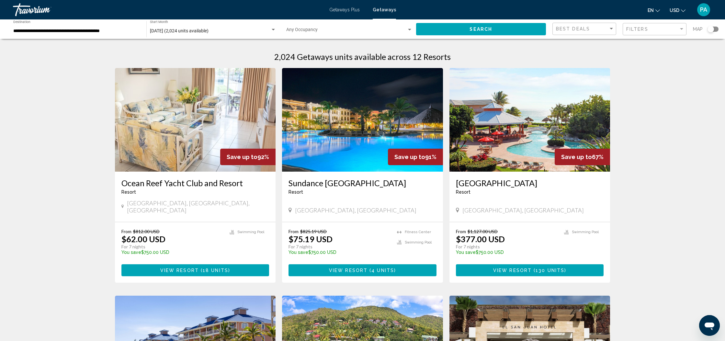
click at [539, 121] on img "Main content" at bounding box center [529, 120] width 161 height 104
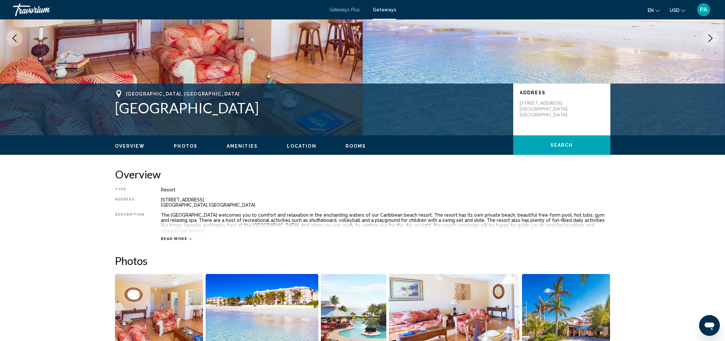
scroll to position [81, 0]
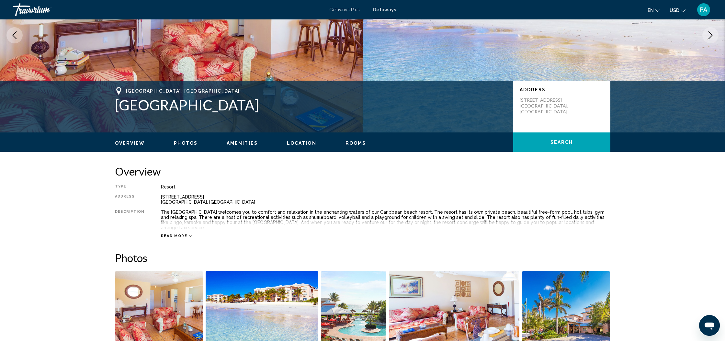
click at [185, 234] on div "Read more" at bounding box center [177, 236] width 32 height 4
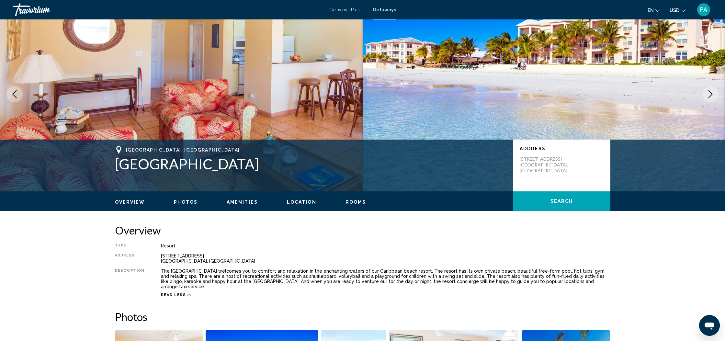
scroll to position [0, 0]
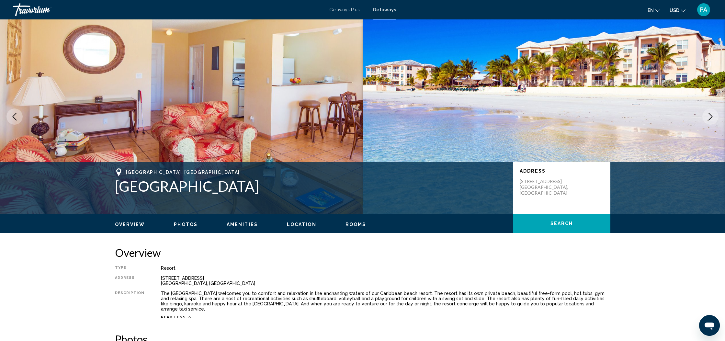
click at [712, 118] on icon "Next image" at bounding box center [710, 117] width 8 height 8
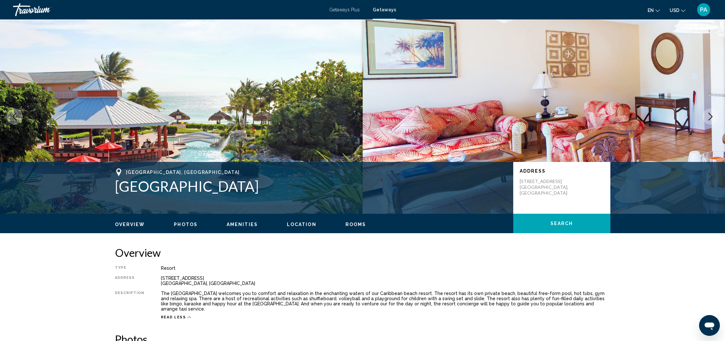
click at [712, 118] on icon "Next image" at bounding box center [710, 117] width 8 height 8
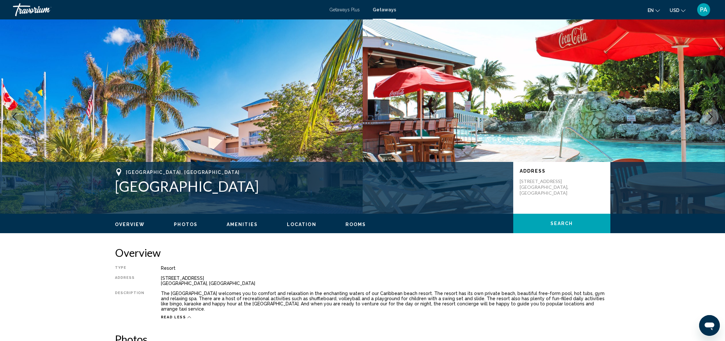
click at [712, 118] on icon "Next image" at bounding box center [710, 117] width 8 height 8
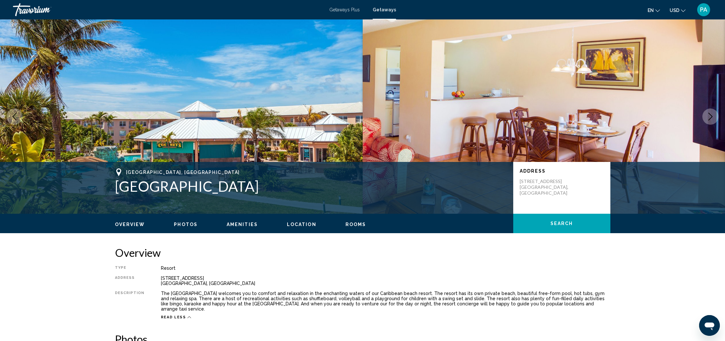
click at [712, 118] on icon "Next image" at bounding box center [710, 117] width 8 height 8
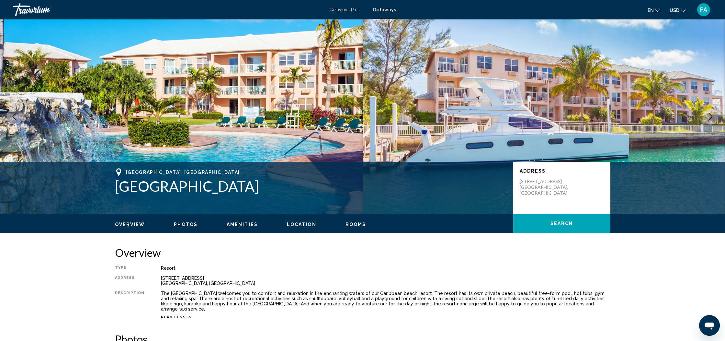
click at [712, 118] on icon "Next image" at bounding box center [710, 117] width 8 height 8
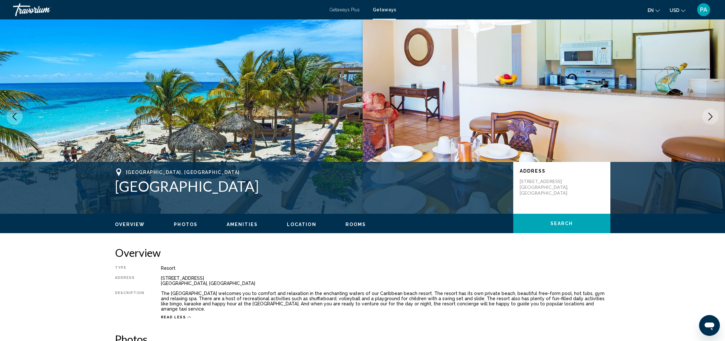
click at [712, 118] on icon "Next image" at bounding box center [710, 117] width 8 height 8
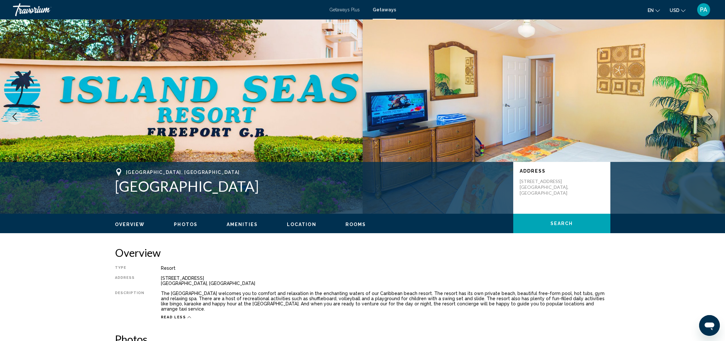
click at [712, 118] on icon "Next image" at bounding box center [710, 117] width 8 height 8
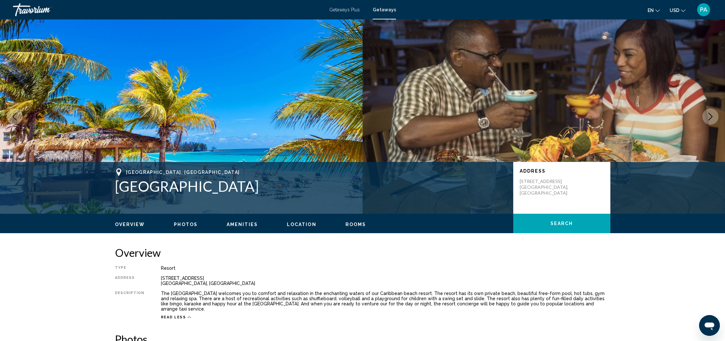
click at [712, 118] on icon "Next image" at bounding box center [710, 117] width 8 height 8
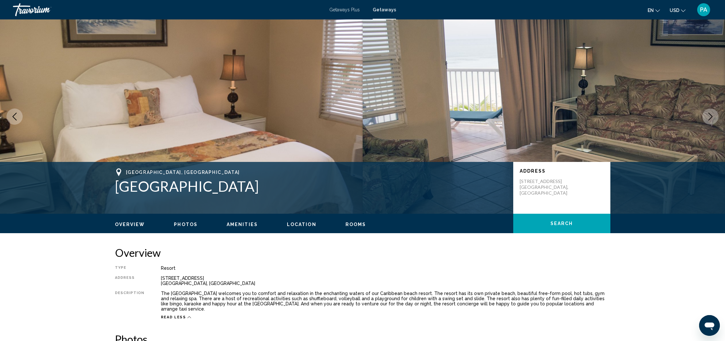
click at [712, 118] on icon "Next image" at bounding box center [710, 117] width 8 height 8
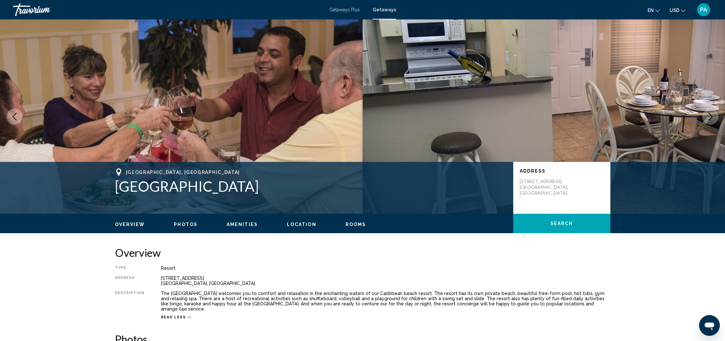
click at [712, 118] on icon "Next image" at bounding box center [710, 117] width 8 height 8
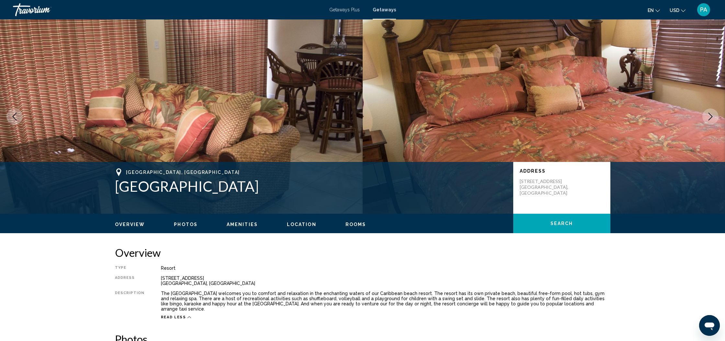
click at [712, 118] on icon "Next image" at bounding box center [710, 117] width 8 height 8
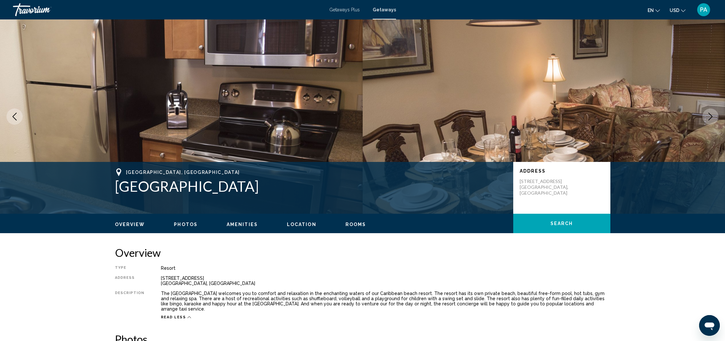
click at [712, 118] on icon "Next image" at bounding box center [710, 117] width 8 height 8
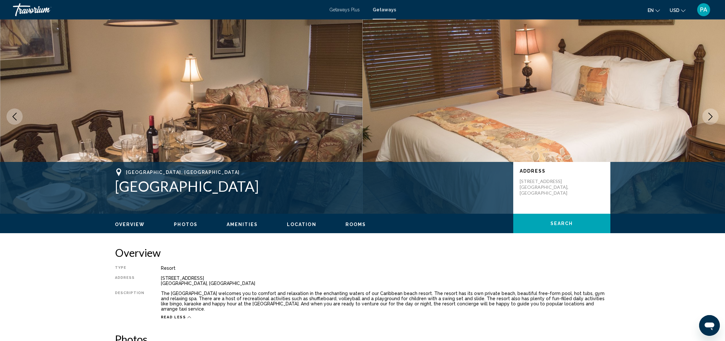
click at [712, 118] on icon "Next image" at bounding box center [710, 117] width 8 height 8
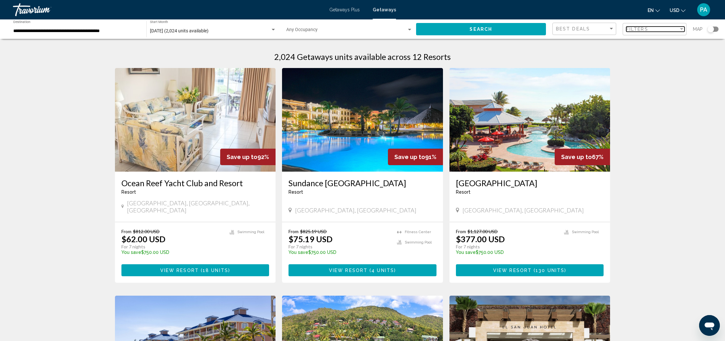
click at [673, 28] on div "Filters" at bounding box center [652, 29] width 52 height 5
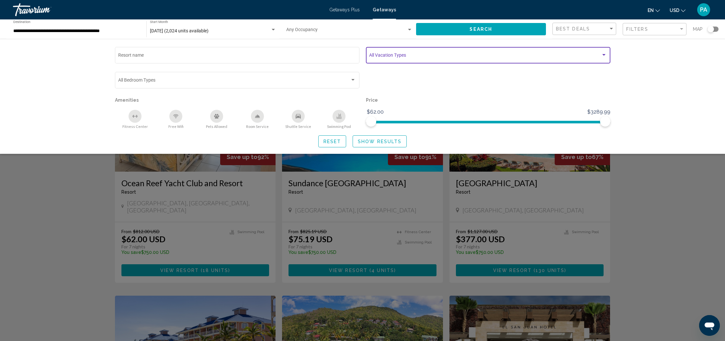
click at [600, 56] on span "Search widget" at bounding box center [485, 56] width 232 height 5
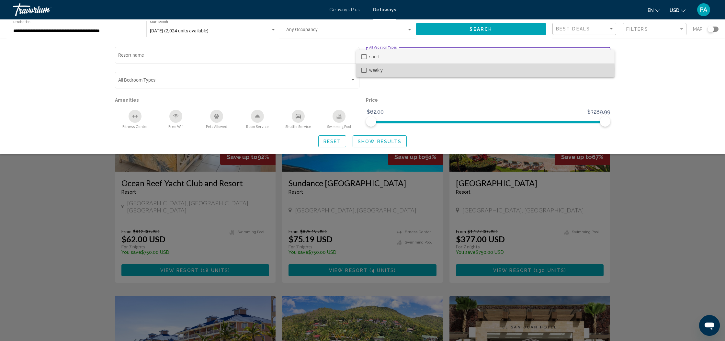
click at [365, 70] on mat-pseudo-checkbox at bounding box center [363, 70] width 5 height 5
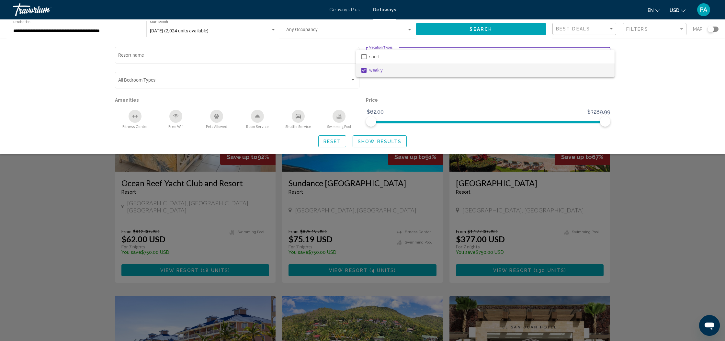
click at [422, 105] on div at bounding box center [362, 170] width 725 height 341
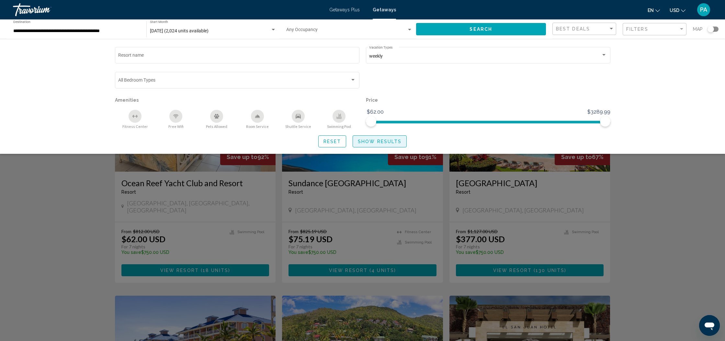
click at [373, 145] on button "Show Results" at bounding box center [380, 141] width 54 height 12
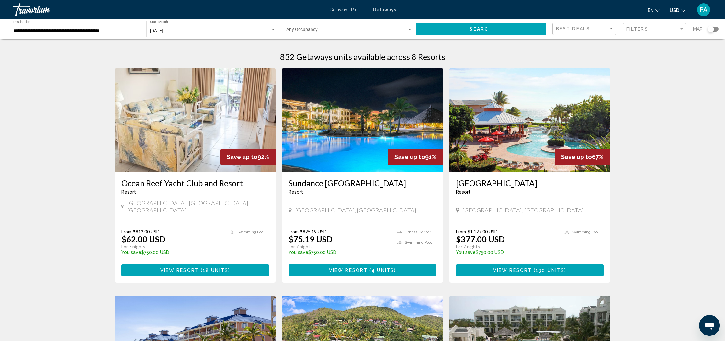
click at [712, 31] on div "Search widget" at bounding box center [710, 29] width 6 height 6
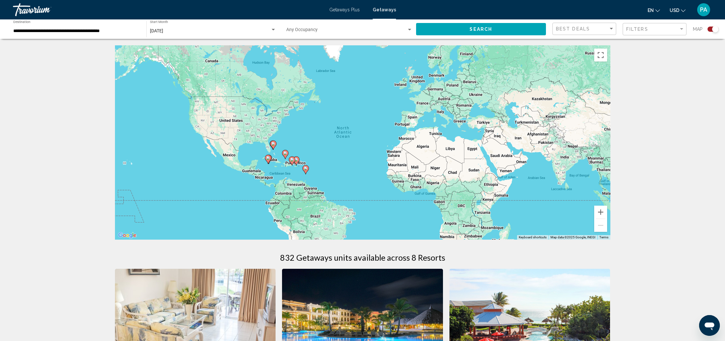
click at [304, 171] on icon "Main content" at bounding box center [305, 169] width 6 height 8
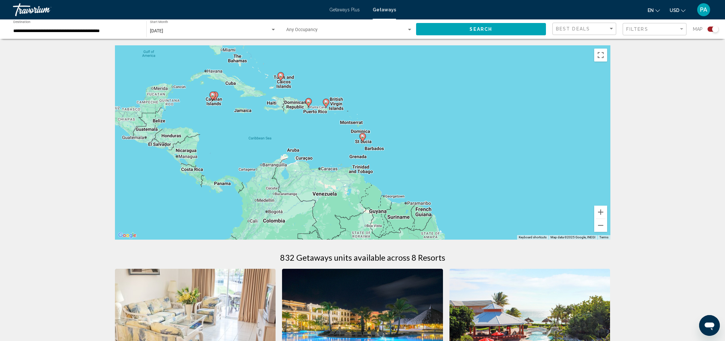
click at [362, 139] on icon "Main content" at bounding box center [362, 137] width 6 height 8
type input "**********"
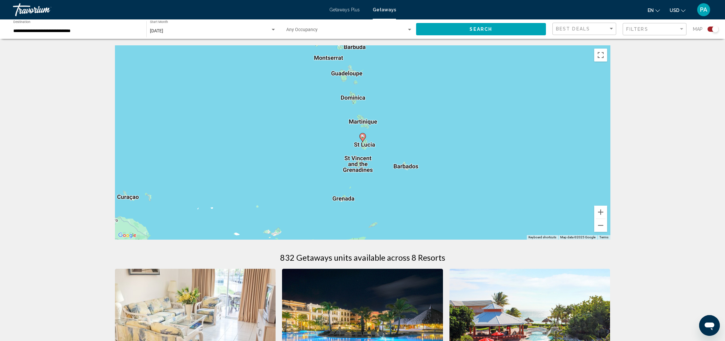
click at [363, 138] on image "Main content" at bounding box center [363, 136] width 4 height 4
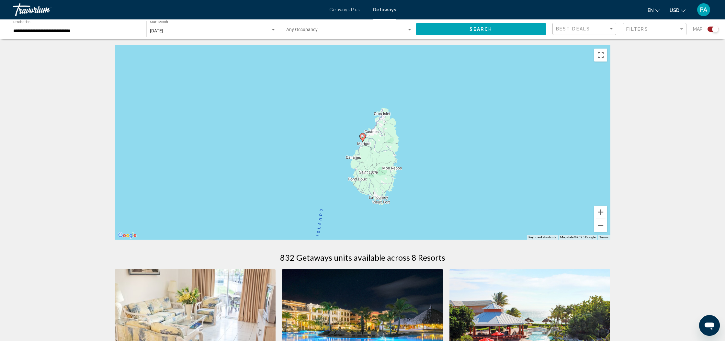
click at [363, 138] on image "Main content" at bounding box center [363, 136] width 4 height 4
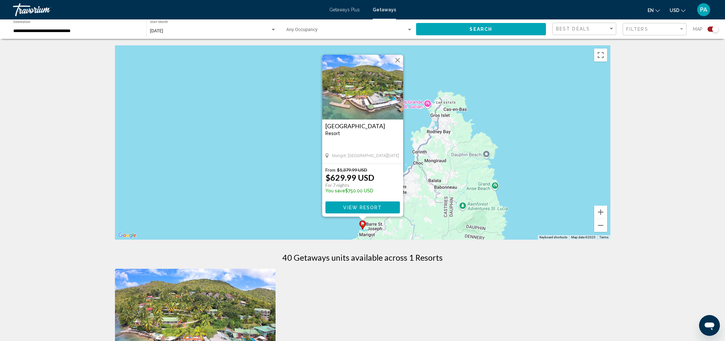
click at [398, 62] on button "Close" at bounding box center [398, 60] width 10 height 10
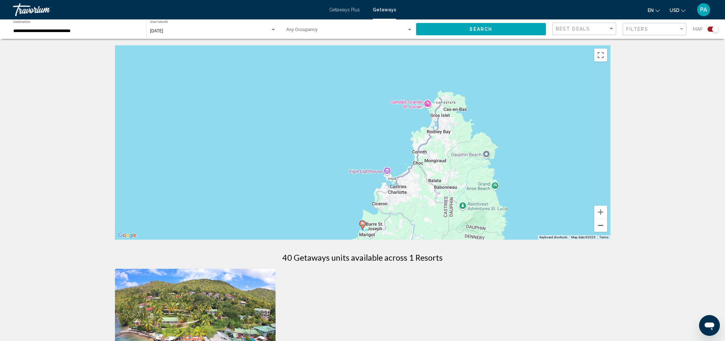
click at [602, 229] on button "Zoom out" at bounding box center [600, 225] width 13 height 13
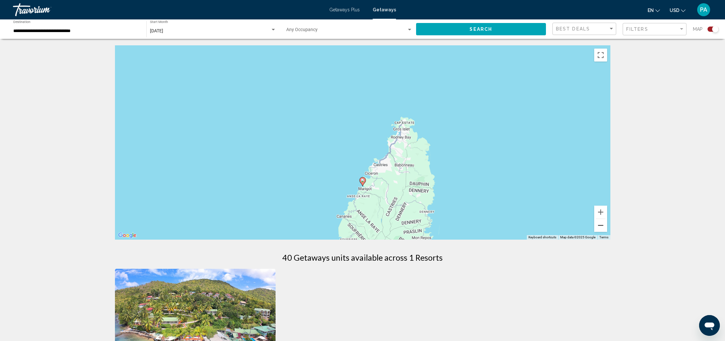
click at [602, 228] on button "Zoom out" at bounding box center [600, 225] width 13 height 13
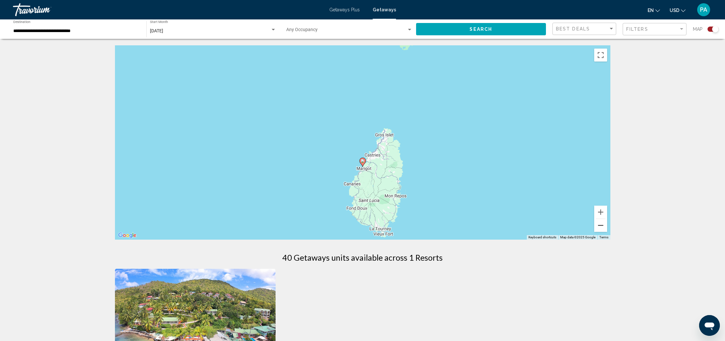
click at [602, 228] on button "Zoom out" at bounding box center [600, 225] width 13 height 13
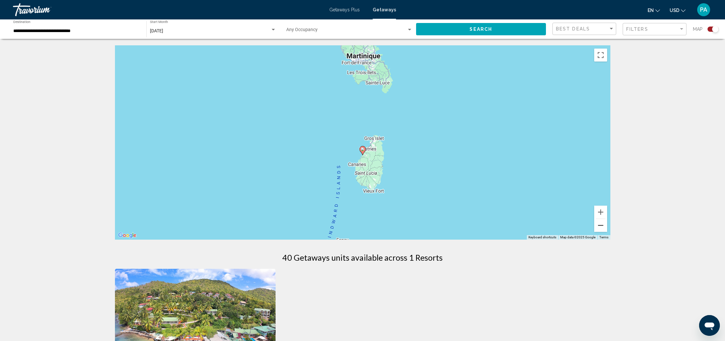
click at [602, 228] on button "Zoom out" at bounding box center [600, 225] width 13 height 13
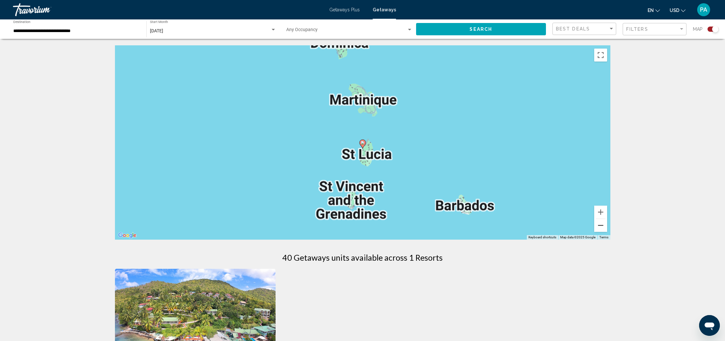
click at [602, 228] on button "Zoom out" at bounding box center [600, 225] width 13 height 13
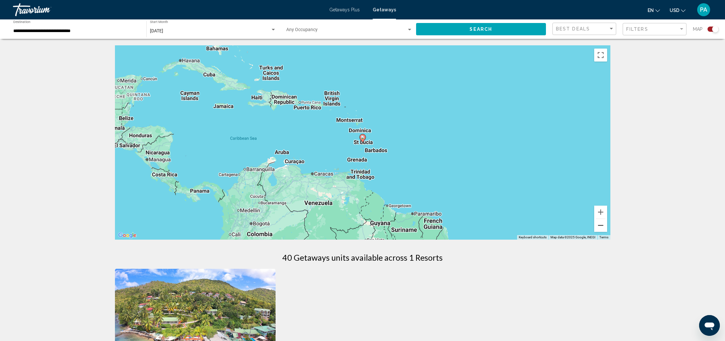
click at [602, 228] on button "Zoom out" at bounding box center [600, 225] width 13 height 13
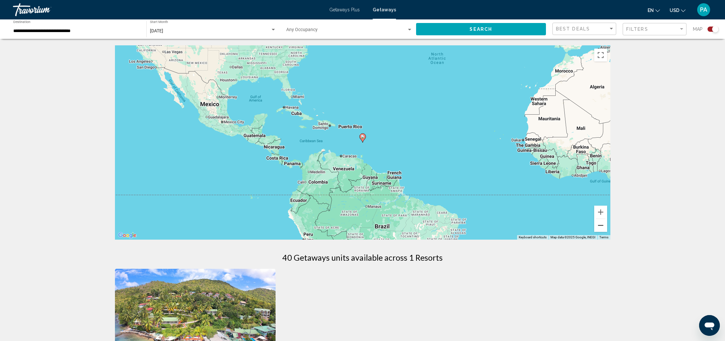
click at [602, 228] on button "Zoom out" at bounding box center [600, 225] width 13 height 13
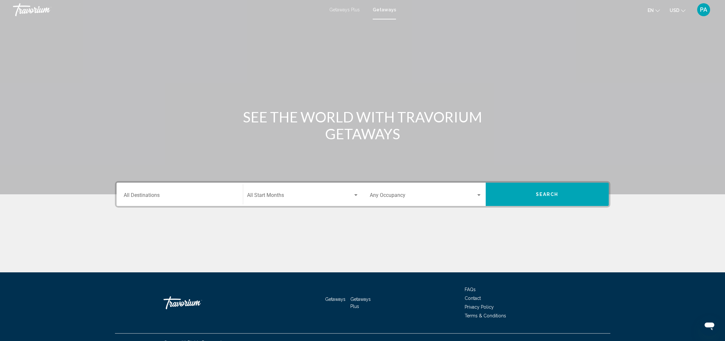
click at [148, 196] on input "Destination All Destinations" at bounding box center [180, 197] width 112 height 6
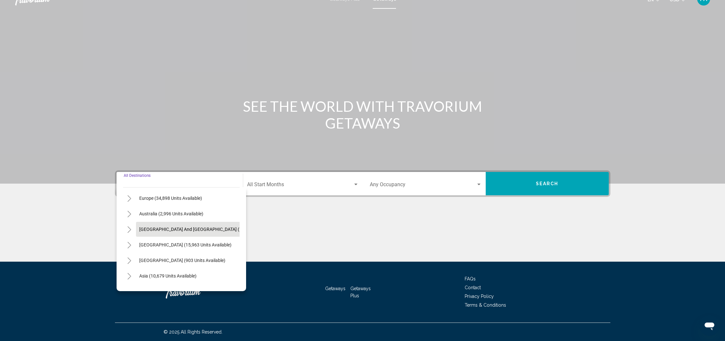
scroll to position [77, 0]
click at [178, 232] on span "[GEOGRAPHIC_DATA] and [GEOGRAPHIC_DATA] (269 units available)" at bounding box center [209, 230] width 140 height 5
type input "**********"
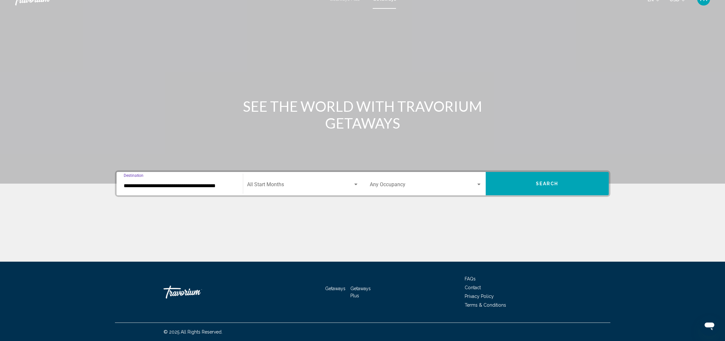
click at [350, 186] on span "Search widget" at bounding box center [300, 186] width 106 height 6
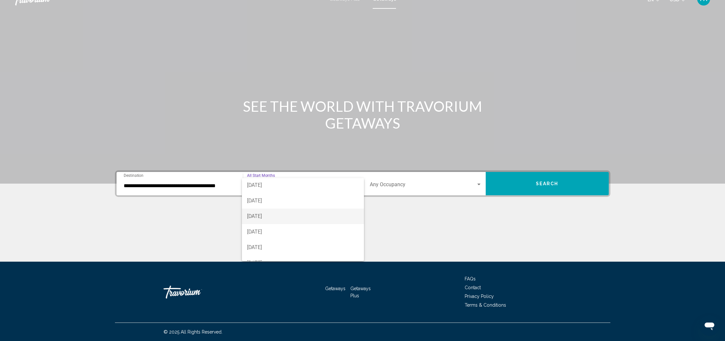
scroll to position [110, 0]
click at [268, 230] on span "[DATE]" at bounding box center [303, 231] width 112 height 16
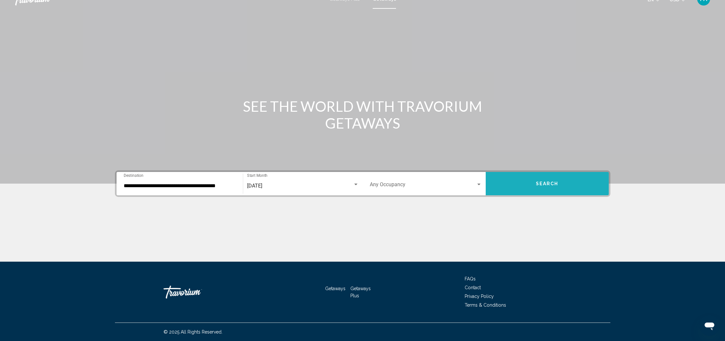
click at [555, 185] on span "Search" at bounding box center [547, 183] width 23 height 5
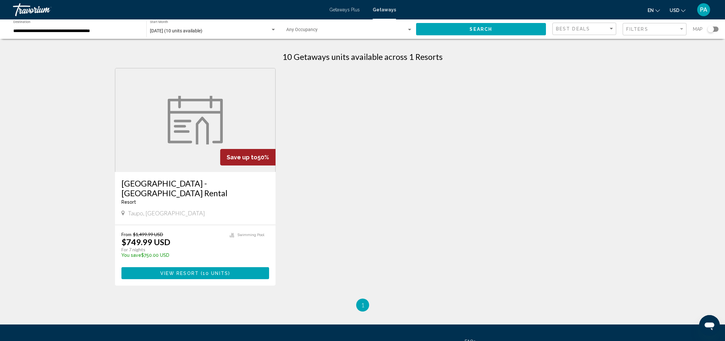
click at [712, 31] on div "Search widget" at bounding box center [710, 29] width 6 height 6
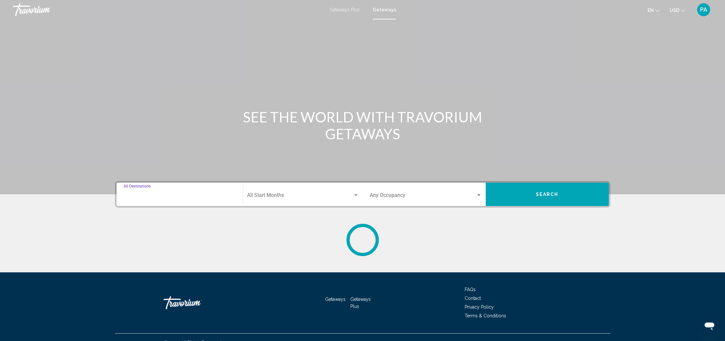
click at [196, 194] on input "Destination All Destinations" at bounding box center [180, 197] width 112 height 6
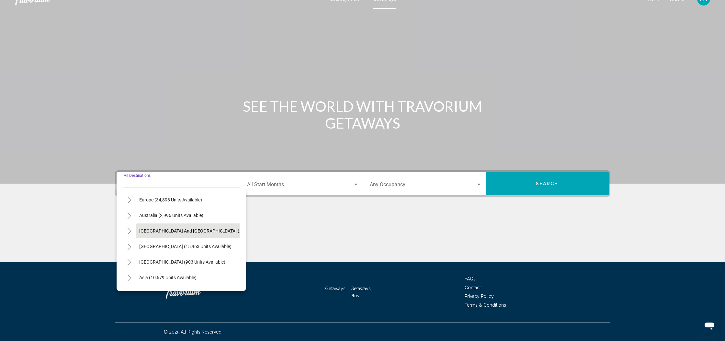
scroll to position [77, 0]
click at [182, 248] on button "[GEOGRAPHIC_DATA] (15,963 units available)" at bounding box center [185, 245] width 99 height 15
type input "**********"
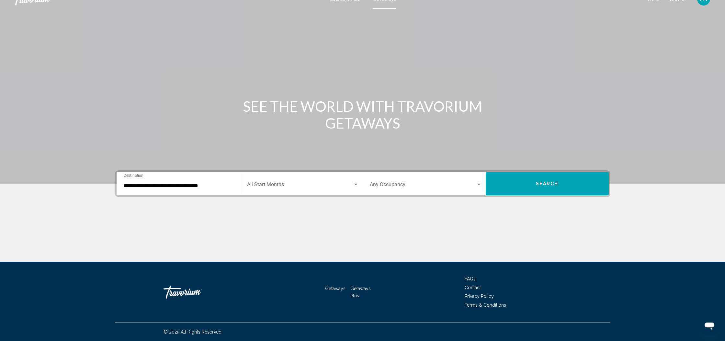
click at [285, 189] on div "Start Month All Start Months" at bounding box center [303, 184] width 112 height 20
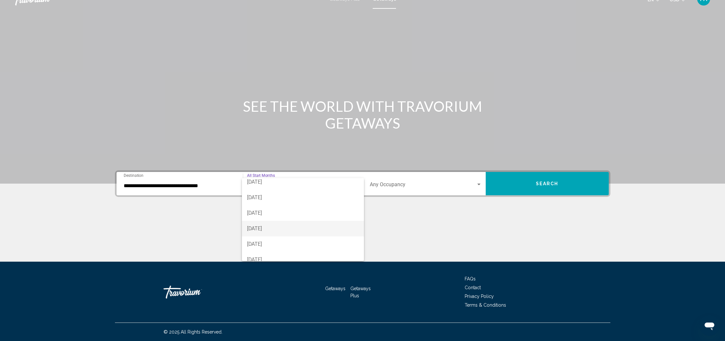
scroll to position [99, 0]
click at [258, 247] on span "[DATE]" at bounding box center [303, 243] width 112 height 16
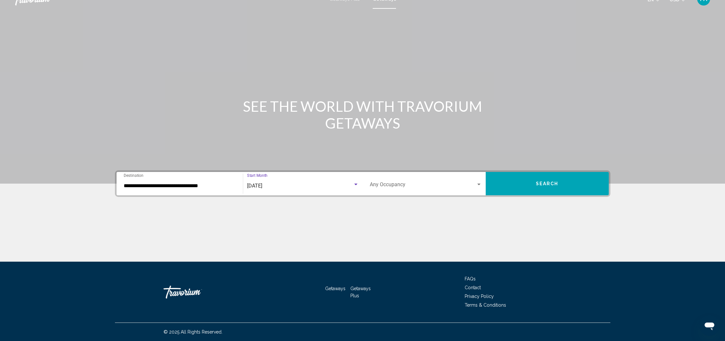
click at [538, 190] on button "Search" at bounding box center [547, 183] width 123 height 23
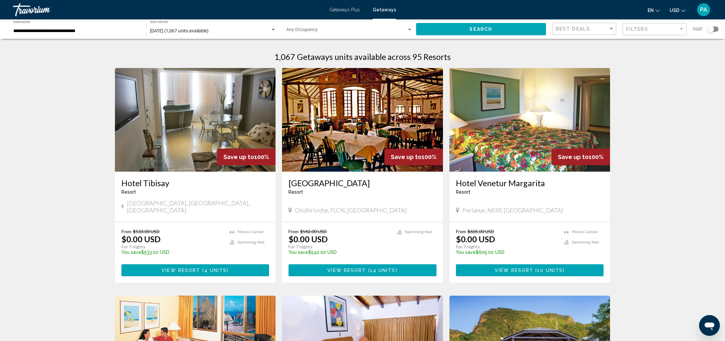
click at [713, 27] on div "Search widget" at bounding box center [710, 29] width 6 height 6
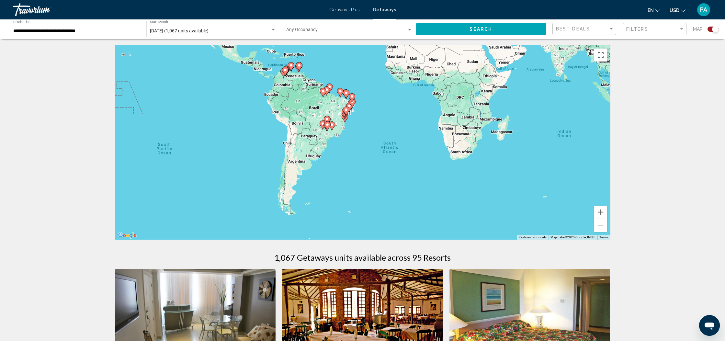
drag, startPoint x: 360, startPoint y: 179, endPoint x: 358, endPoint y: 69, distance: 110.1
click at [358, 69] on div "To activate drag with keyboard, press Alt + Enter. Once in keyboard drag state,…" at bounding box center [362, 142] width 495 height 194
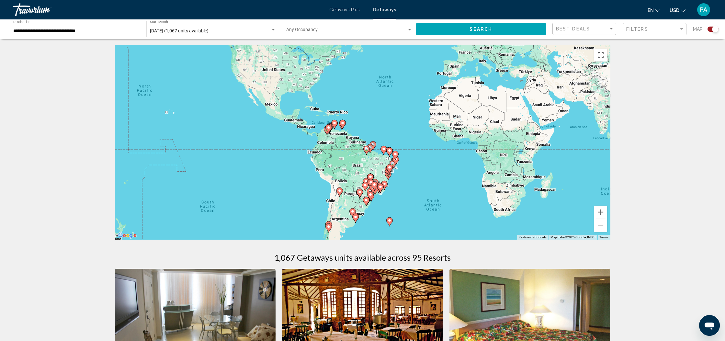
drag, startPoint x: 361, startPoint y: 146, endPoint x: 405, endPoint y: 205, distance: 72.8
click at [405, 205] on div "To activate drag with keyboard, press Alt + Enter. Once in keyboard drag state,…" at bounding box center [362, 142] width 495 height 194
click at [330, 128] on image "Main content" at bounding box center [329, 128] width 4 height 4
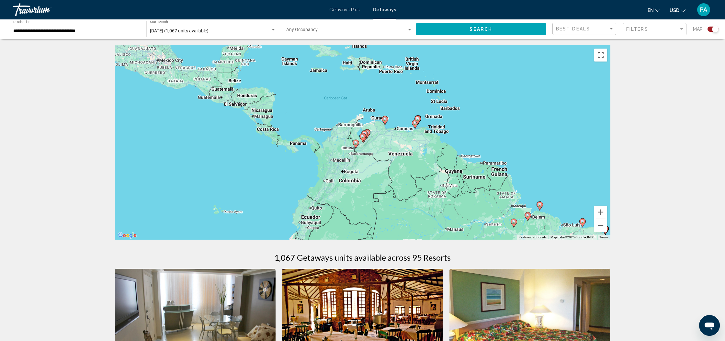
click at [385, 120] on image "Main content" at bounding box center [385, 119] width 4 height 4
type input "**********"
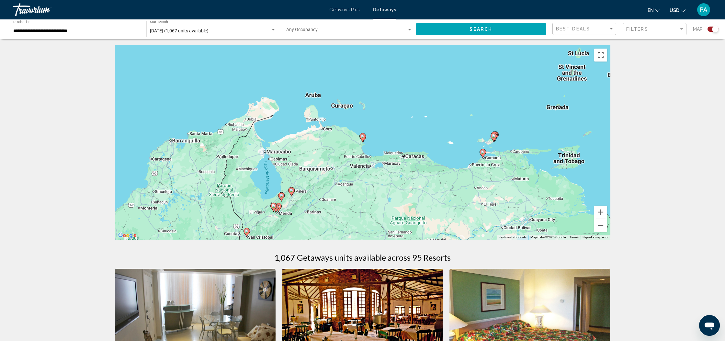
click at [362, 137] on image "Main content" at bounding box center [363, 136] width 4 height 4
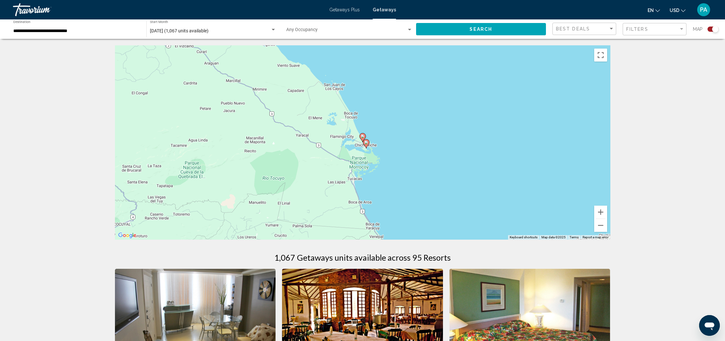
click at [369, 144] on gmp-advanced-marker "Main content" at bounding box center [366, 144] width 6 height 10
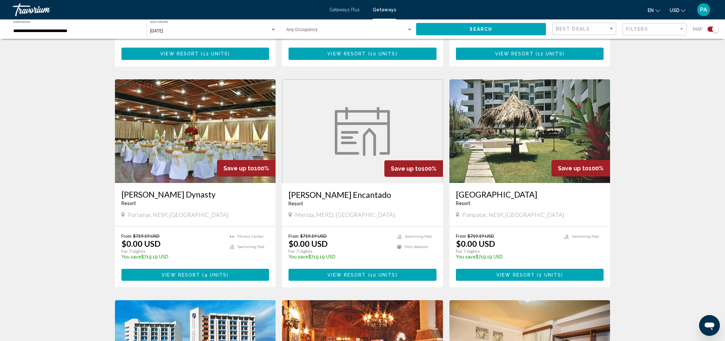
scroll to position [637, 0]
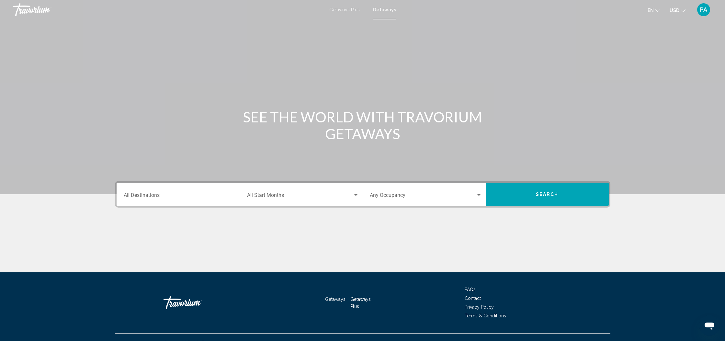
click at [183, 196] on input "Destination All Destinations" at bounding box center [180, 197] width 112 height 6
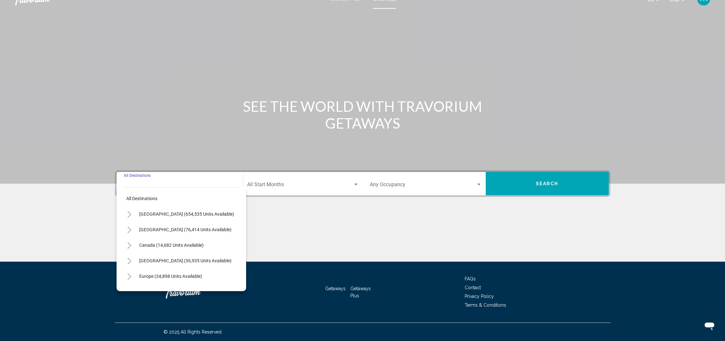
scroll to position [105, 0]
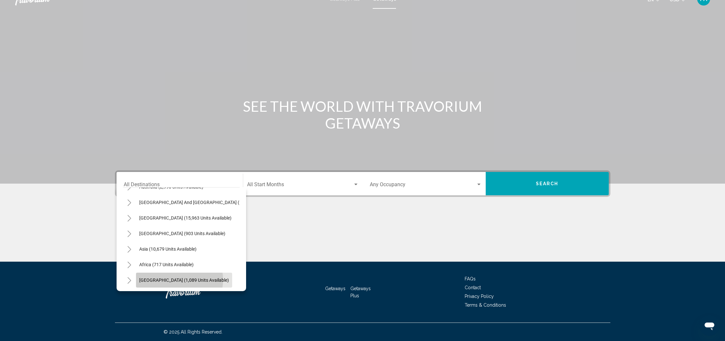
click at [179, 279] on span "[GEOGRAPHIC_DATA] (1,089 units available)" at bounding box center [184, 279] width 90 height 5
type input "**********"
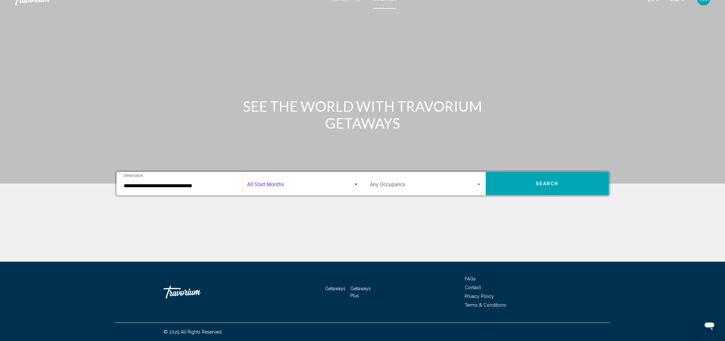
click at [349, 183] on span "Search widget" at bounding box center [300, 186] width 106 height 6
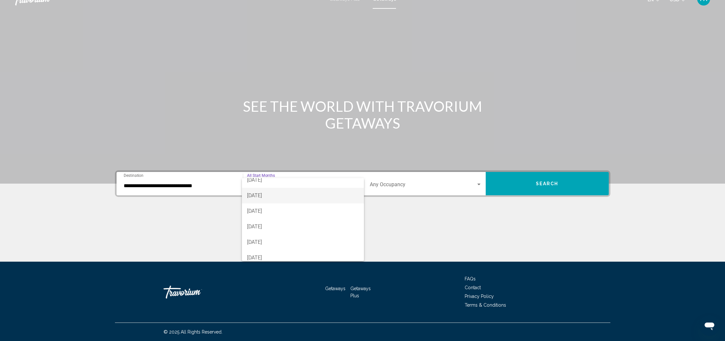
scroll to position [85, 0]
click at [273, 254] on span "[DATE]" at bounding box center [303, 256] width 112 height 16
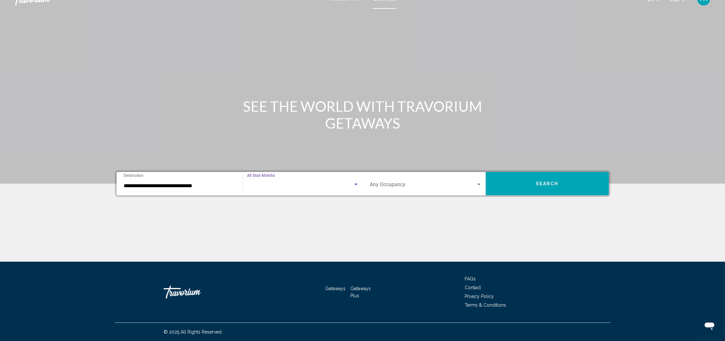
scroll to position [88, 0]
click at [538, 181] on span "Search" at bounding box center [547, 183] width 23 height 5
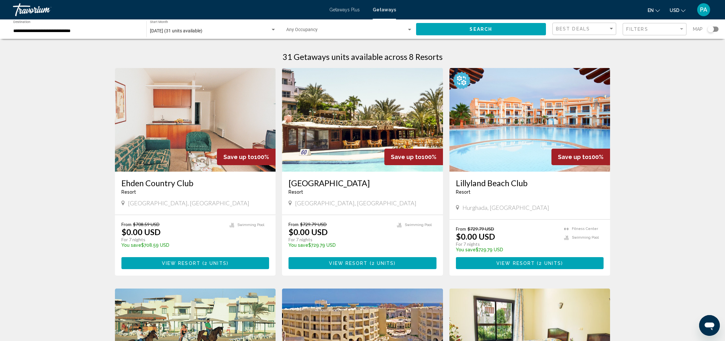
click at [711, 30] on div "Search widget" at bounding box center [710, 29] width 6 height 6
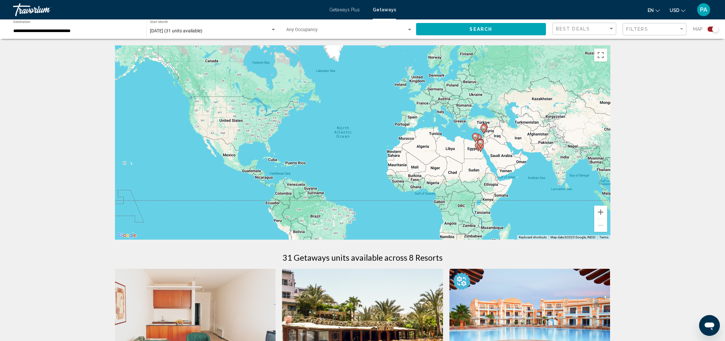
click at [481, 143] on image "Main content" at bounding box center [480, 142] width 4 height 4
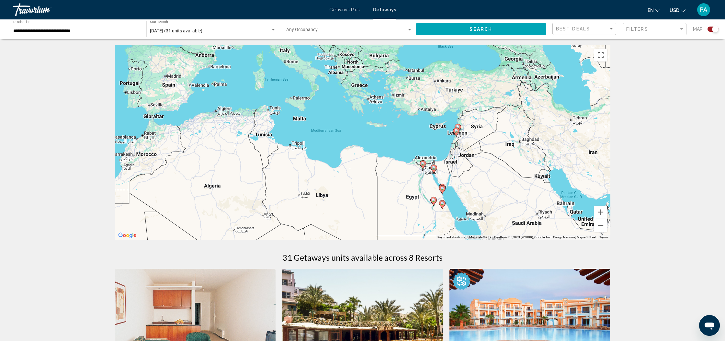
drag, startPoint x: 416, startPoint y: 142, endPoint x: 494, endPoint y: 192, distance: 92.1
click at [494, 192] on div "To activate drag with keyboard, press Alt + Enter. Once in keyboard drag state,…" at bounding box center [362, 142] width 495 height 194
click at [457, 132] on image "Main content" at bounding box center [456, 131] width 4 height 4
type input "**********"
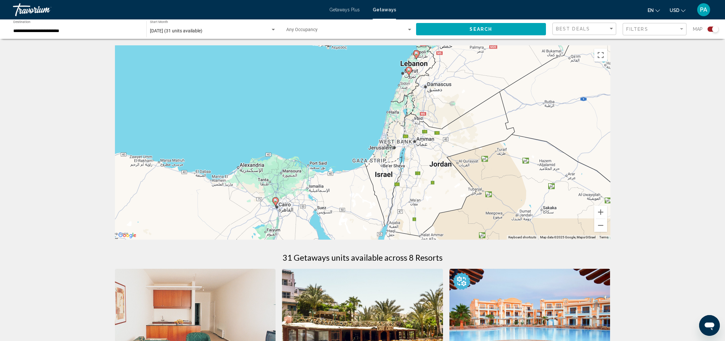
drag, startPoint x: 386, startPoint y: 164, endPoint x: 423, endPoint y: 108, distance: 67.2
click at [423, 108] on div "To navigate, press the arrow keys. To activate drag with keyboard, press Alt + …" at bounding box center [362, 142] width 495 height 194
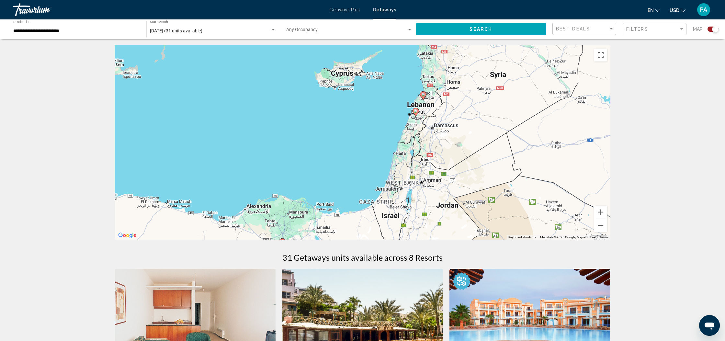
drag, startPoint x: 428, startPoint y: 106, endPoint x: 436, endPoint y: 153, distance: 47.6
click at [436, 153] on div "To navigate, press the arrow keys. To activate drag with keyboard, press Alt + …" at bounding box center [362, 142] width 495 height 194
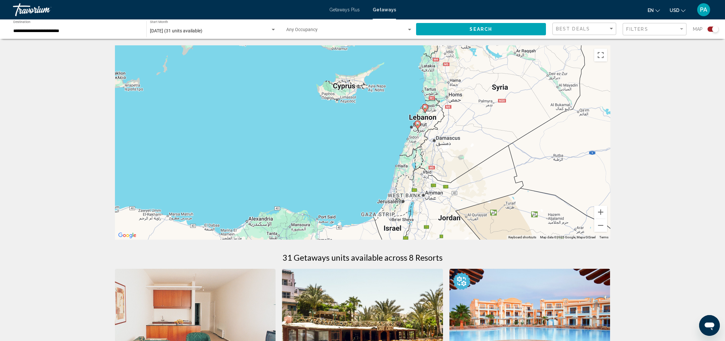
click at [419, 124] on image "Main content" at bounding box center [418, 124] width 4 height 4
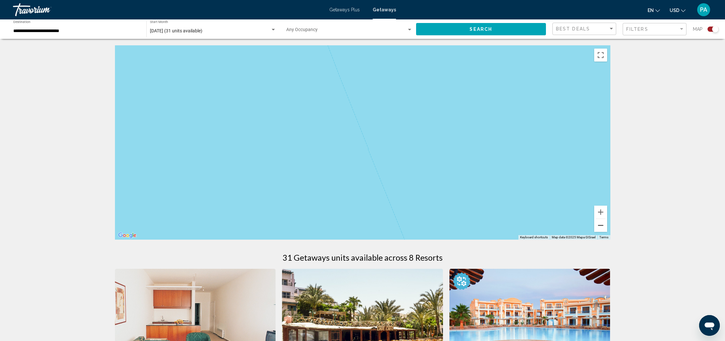
click at [607, 224] on div "To navigate, press the arrow keys." at bounding box center [362, 142] width 495 height 194
click at [603, 226] on button "Zoom out" at bounding box center [600, 225] width 13 height 13
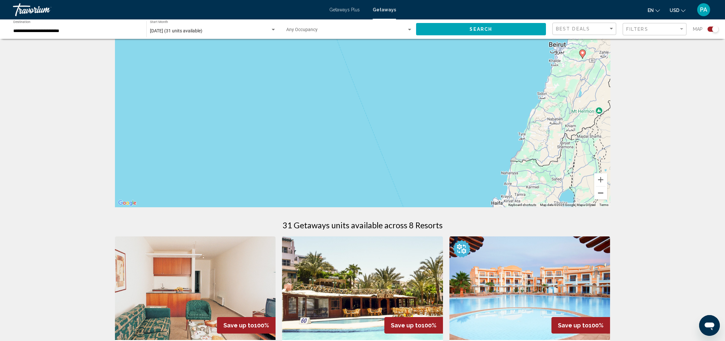
scroll to position [31, 0]
